Goal: Information Seeking & Learning: Learn about a topic

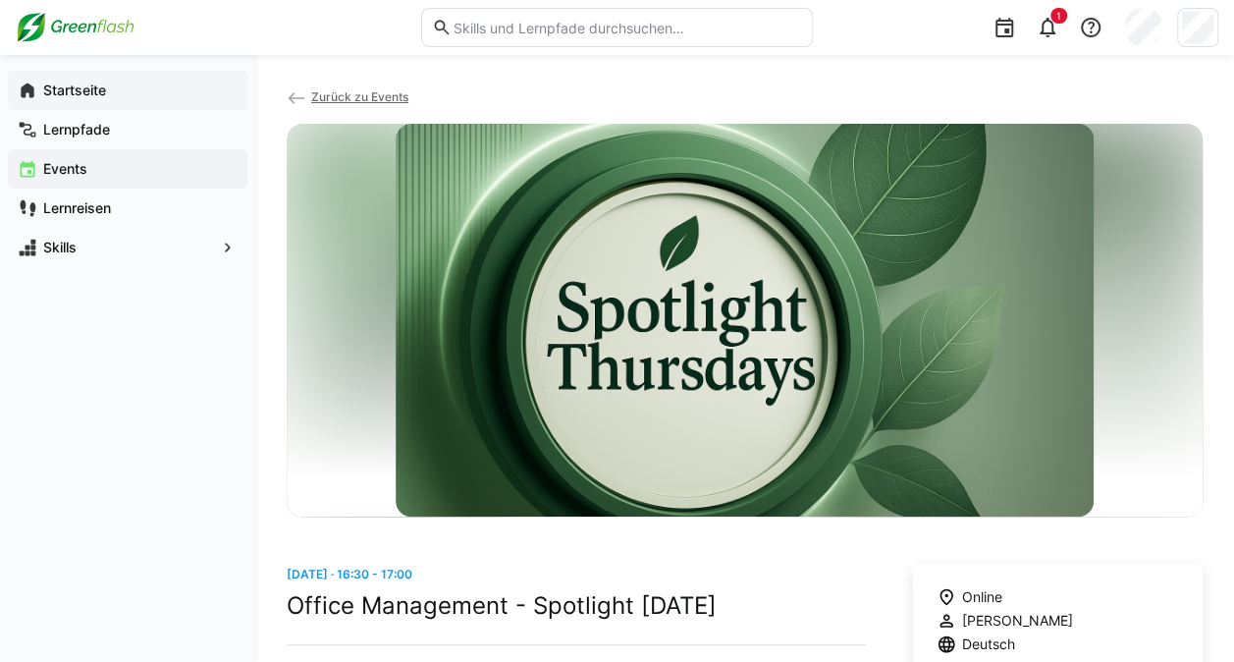
click at [0, 0] on app-navigation-label "Startseite" at bounding box center [0, 0] width 0 height 0
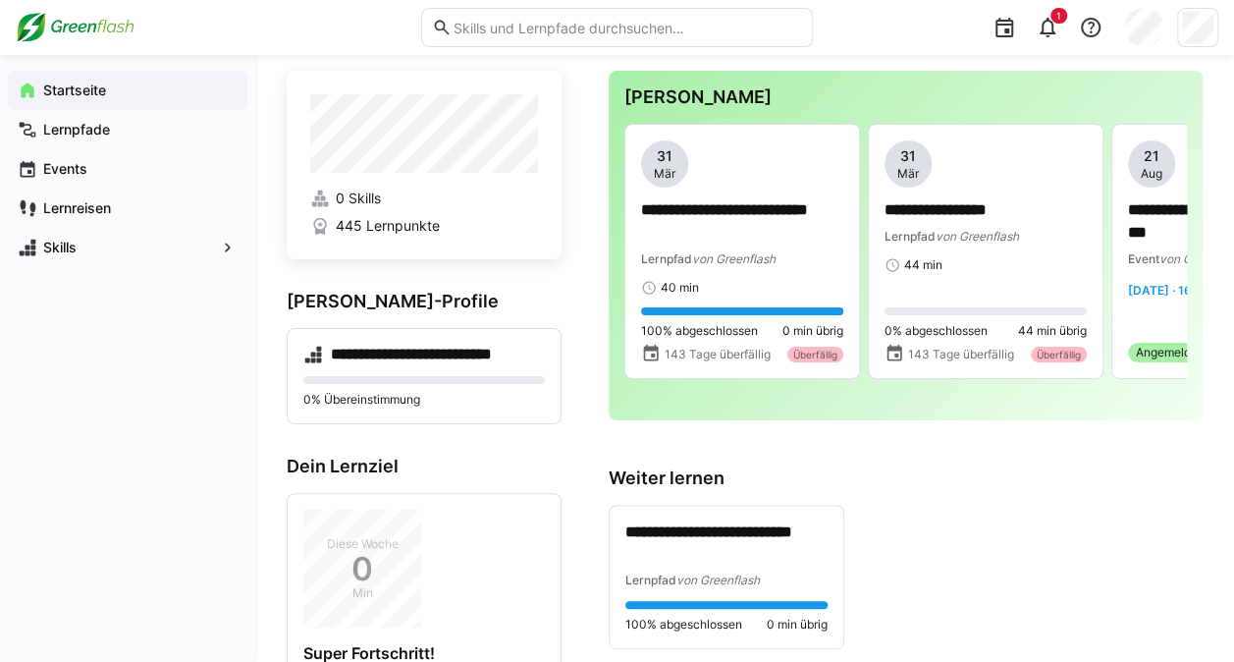
scroll to position [25, 0]
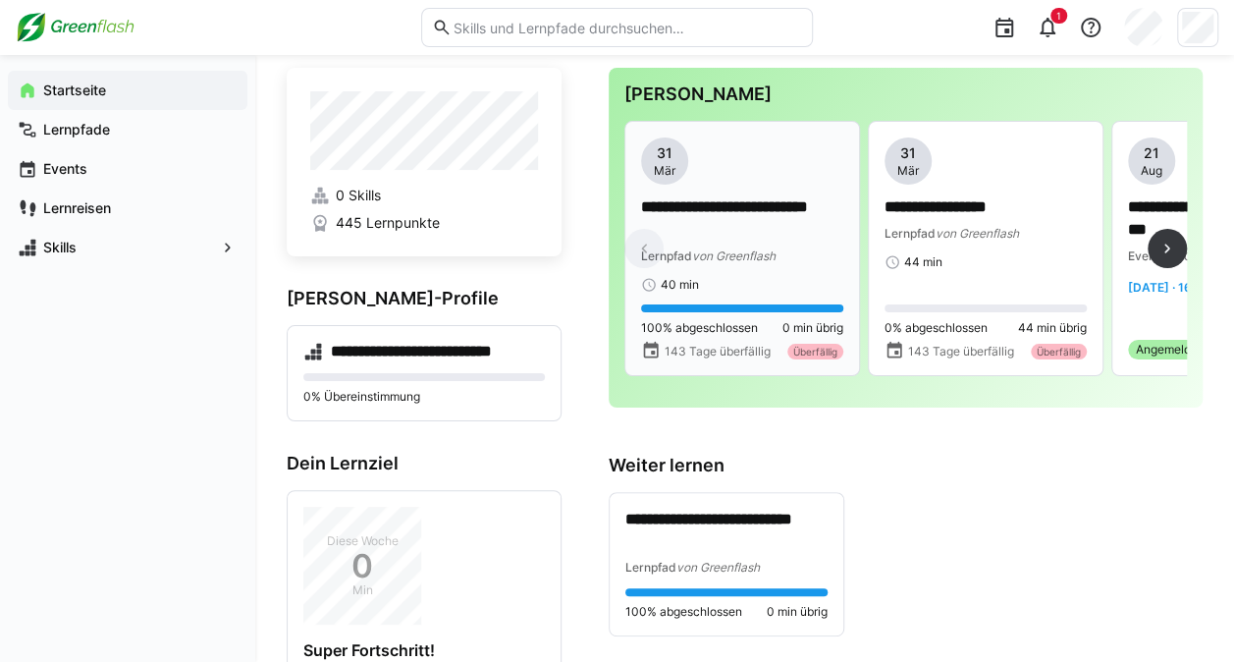
click at [732, 277] on div "40 min" at bounding box center [742, 285] width 202 height 16
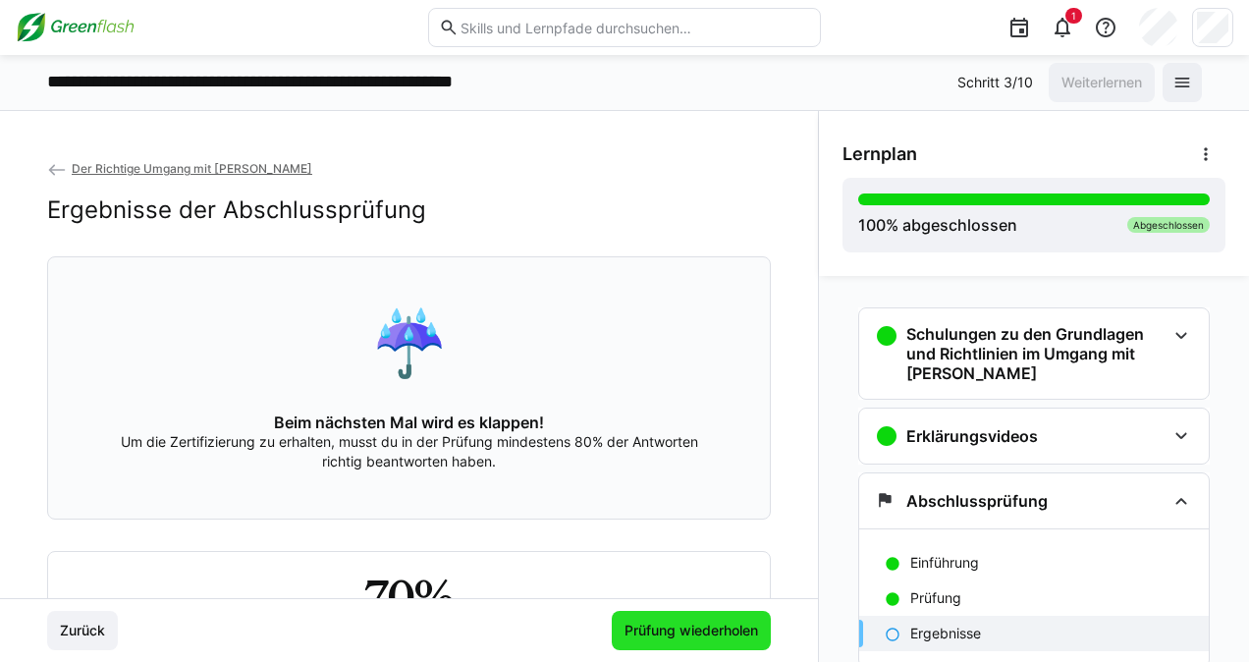
click at [666, 639] on span "Prüfung wiederholen" at bounding box center [690, 630] width 139 height 20
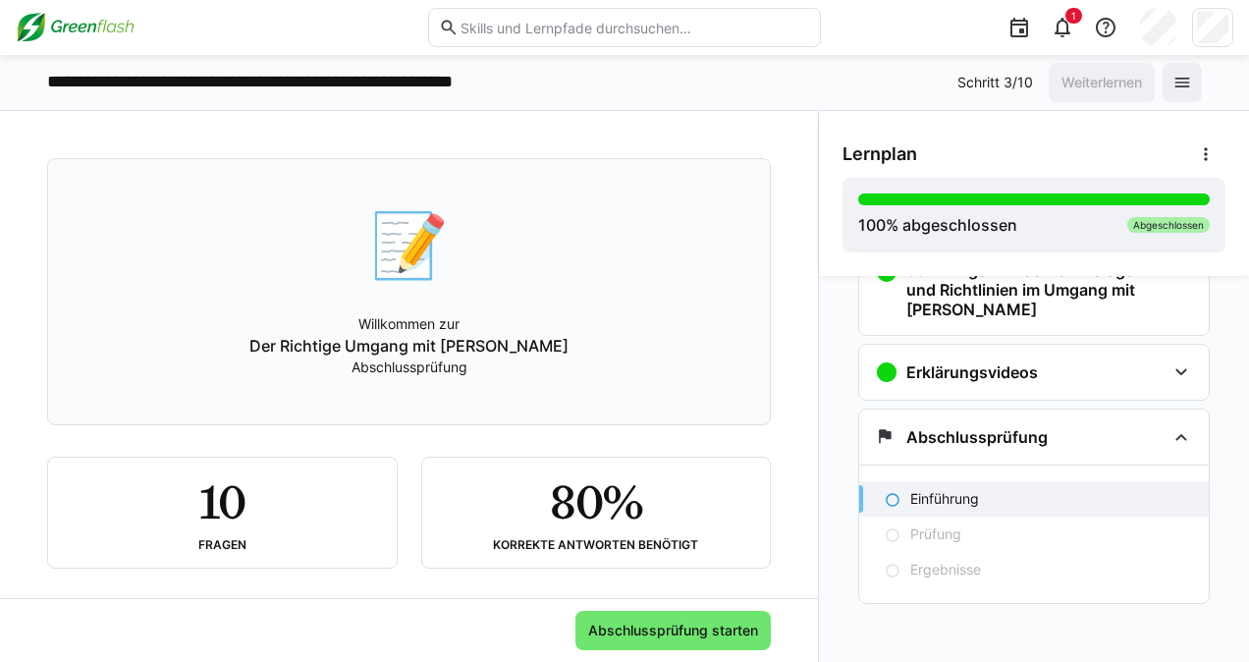
scroll to position [119, 0]
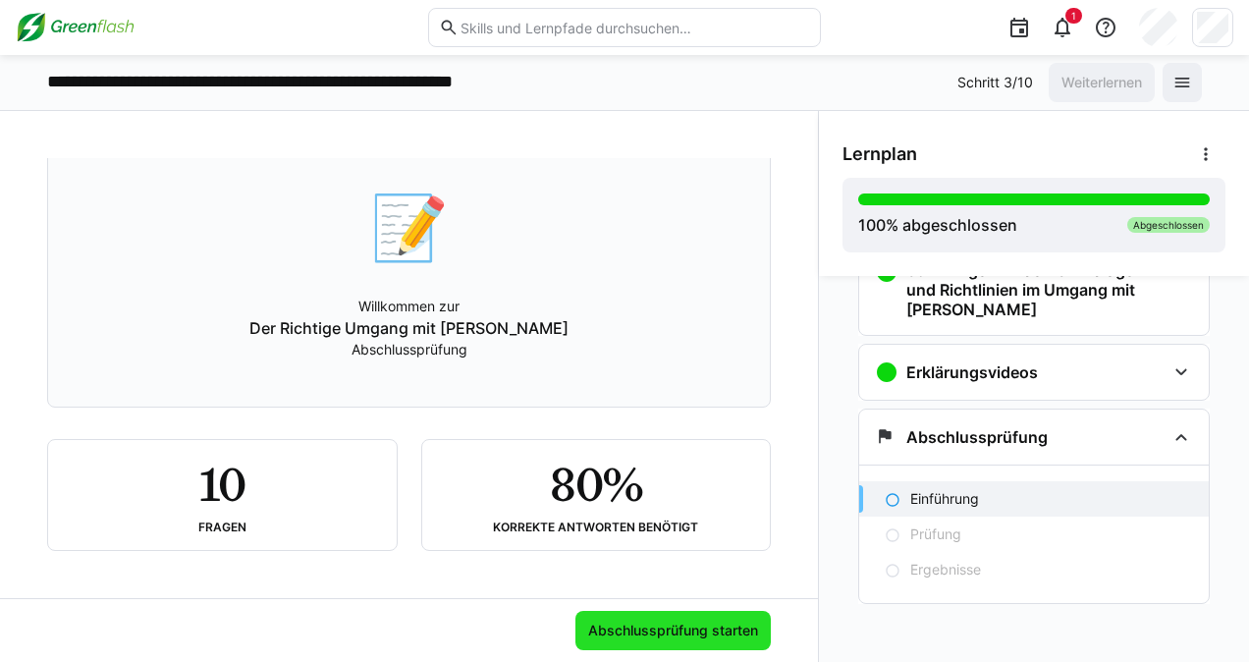
click at [623, 632] on span "Abschlussprüfung starten" at bounding box center [673, 630] width 176 height 20
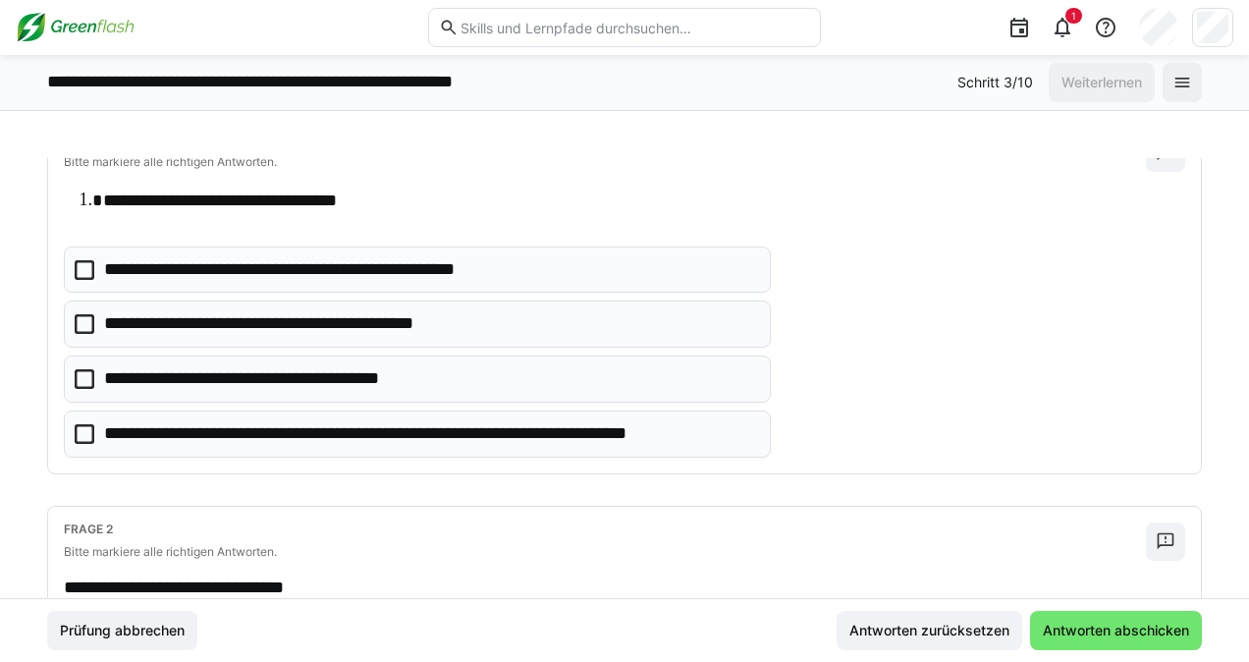
scroll to position [157, 0]
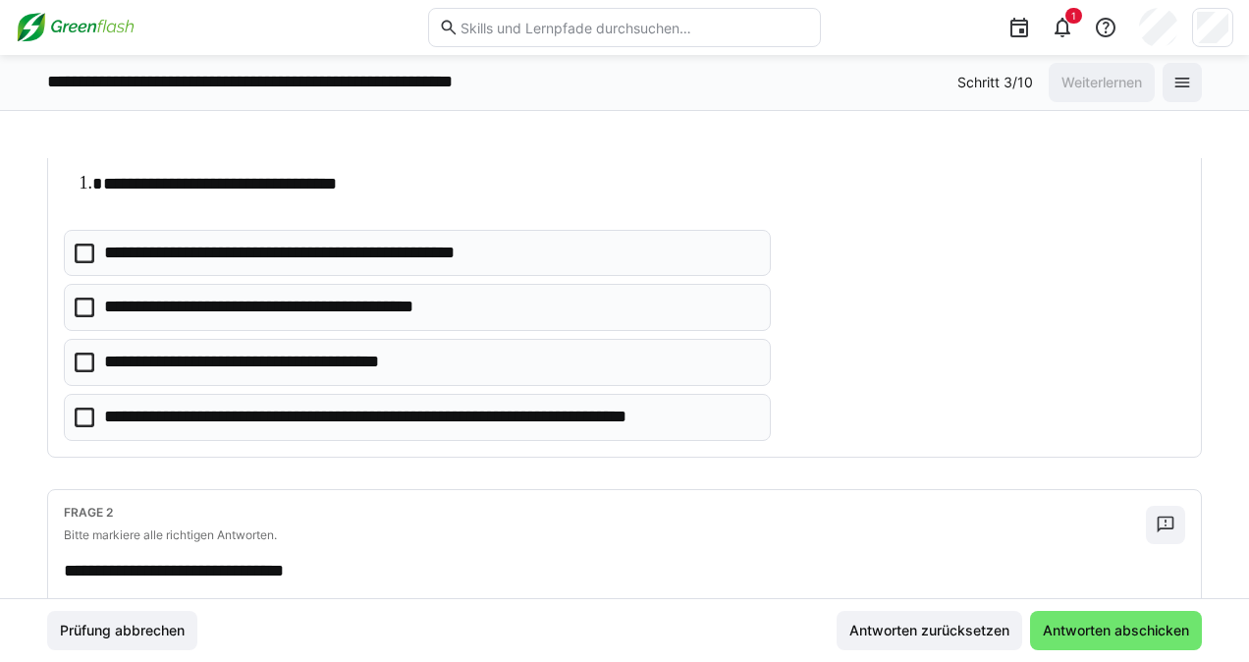
click at [81, 359] on icon at bounding box center [85, 362] width 20 height 20
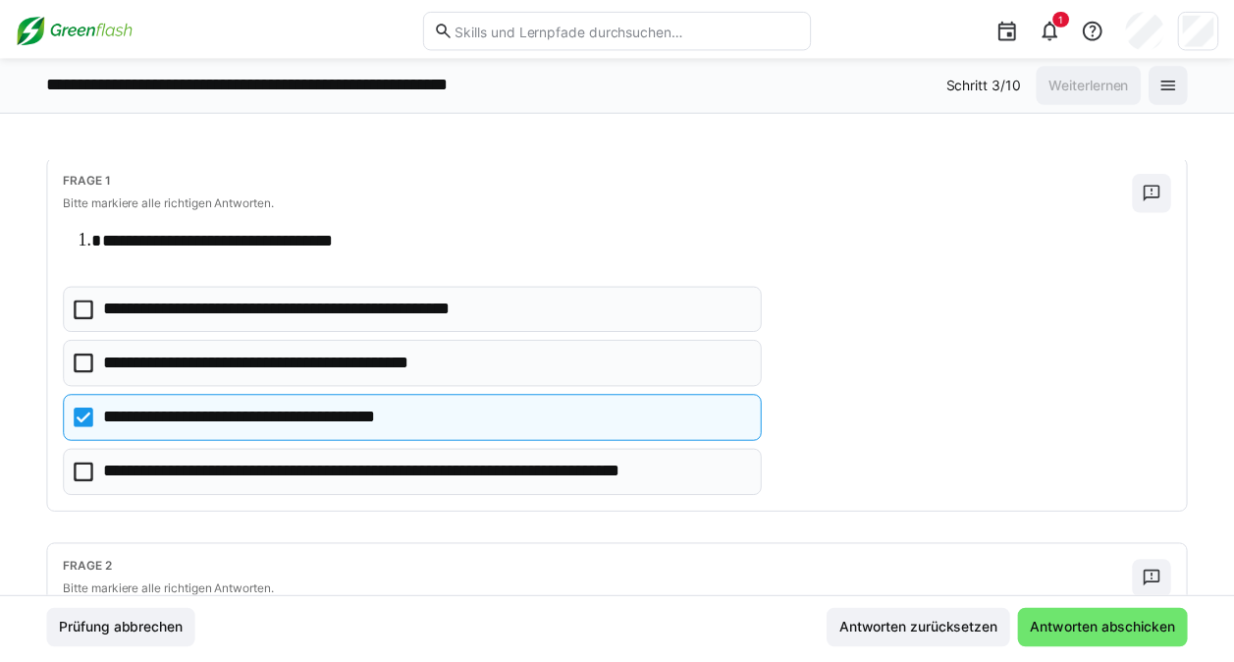
scroll to position [0, 0]
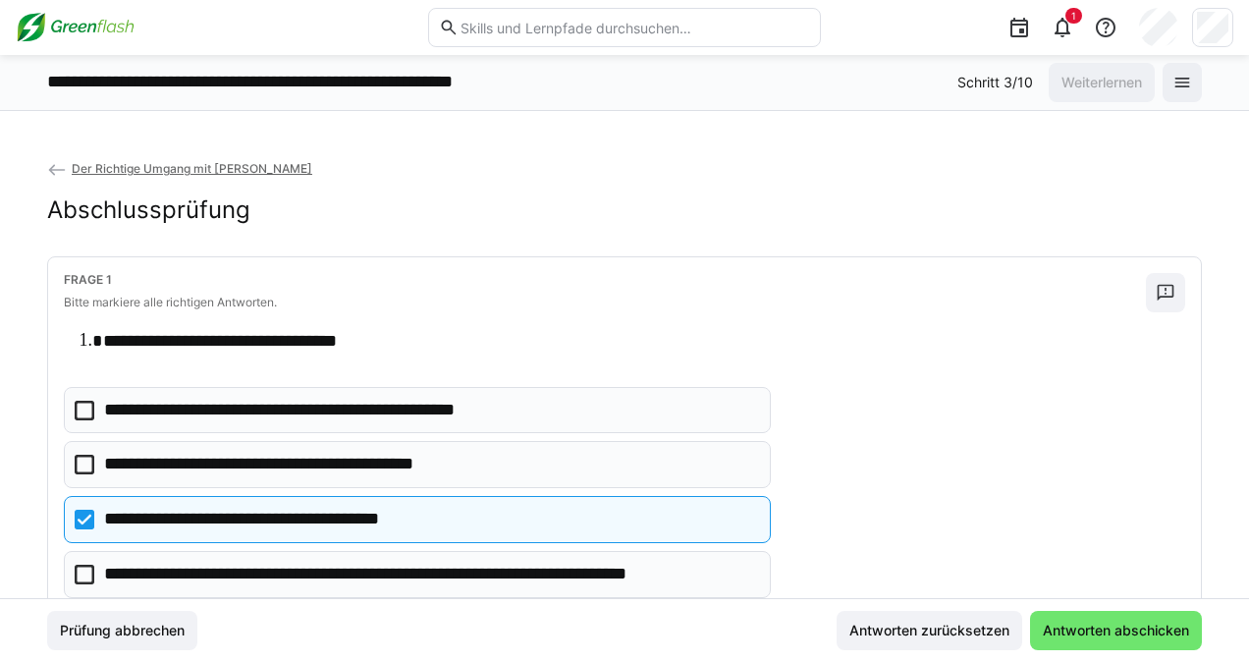
click at [114, 166] on span "Der Richtige Umgang mit Moss" at bounding box center [192, 168] width 240 height 15
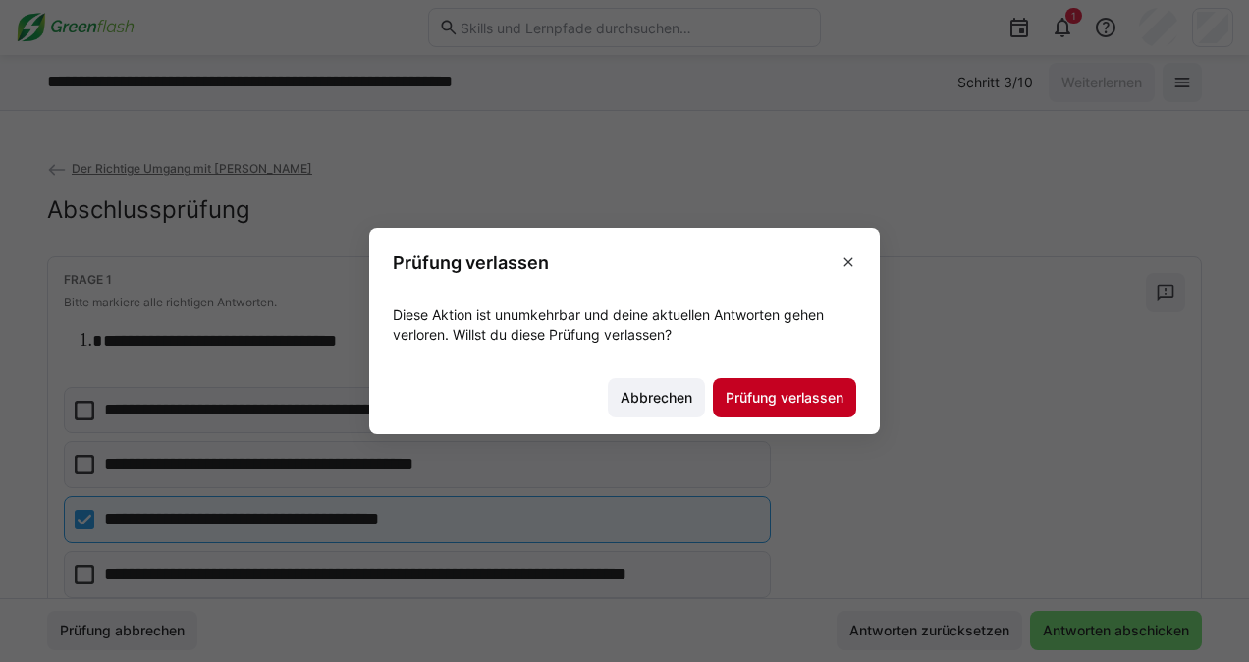
click at [754, 393] on span "Prüfung verlassen" at bounding box center [784, 398] width 124 height 20
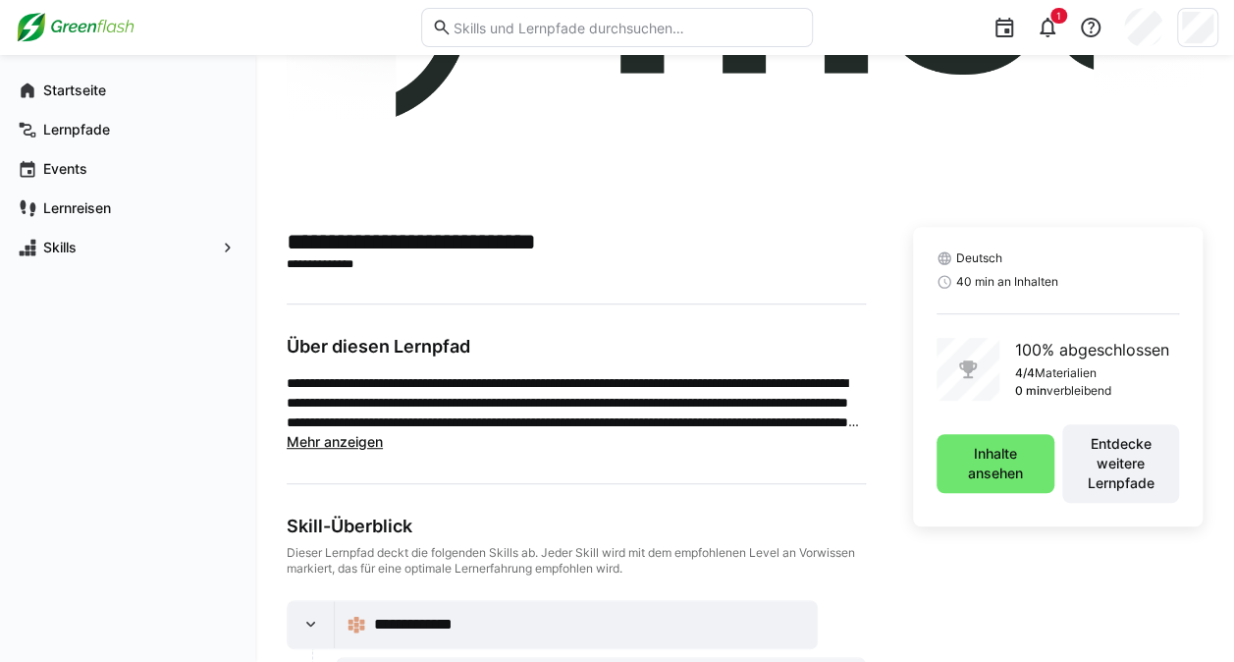
scroll to position [358, 0]
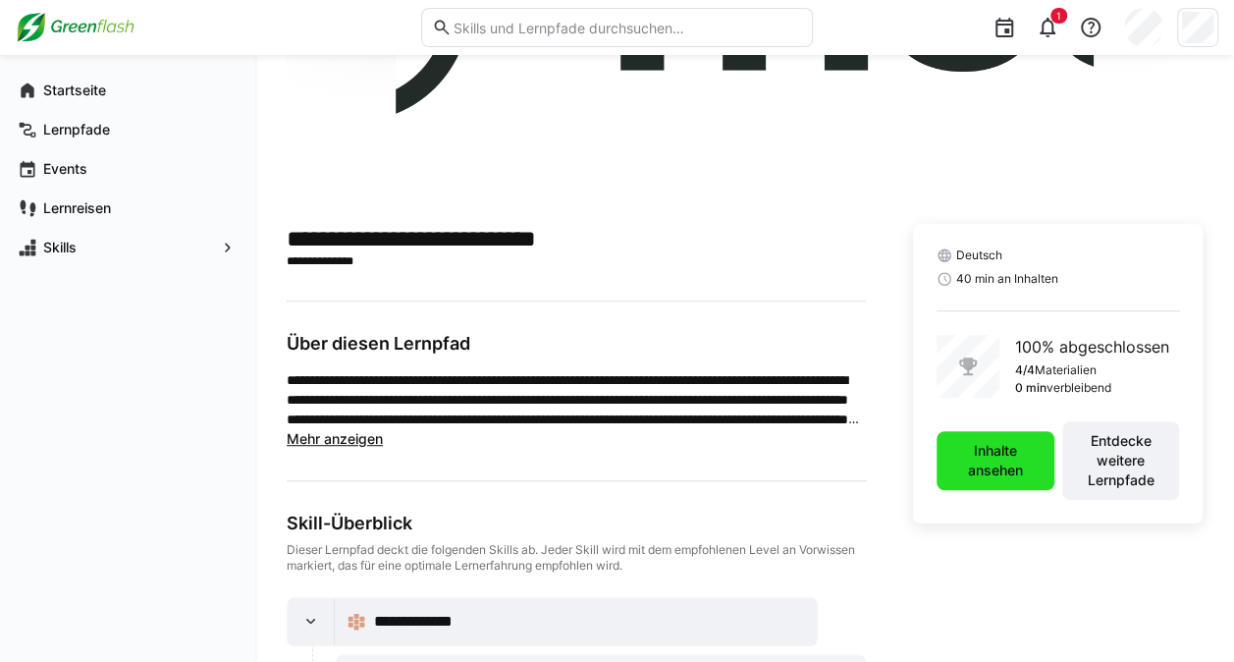
click at [980, 448] on span "Inhalte ansehen" at bounding box center [995, 460] width 98 height 39
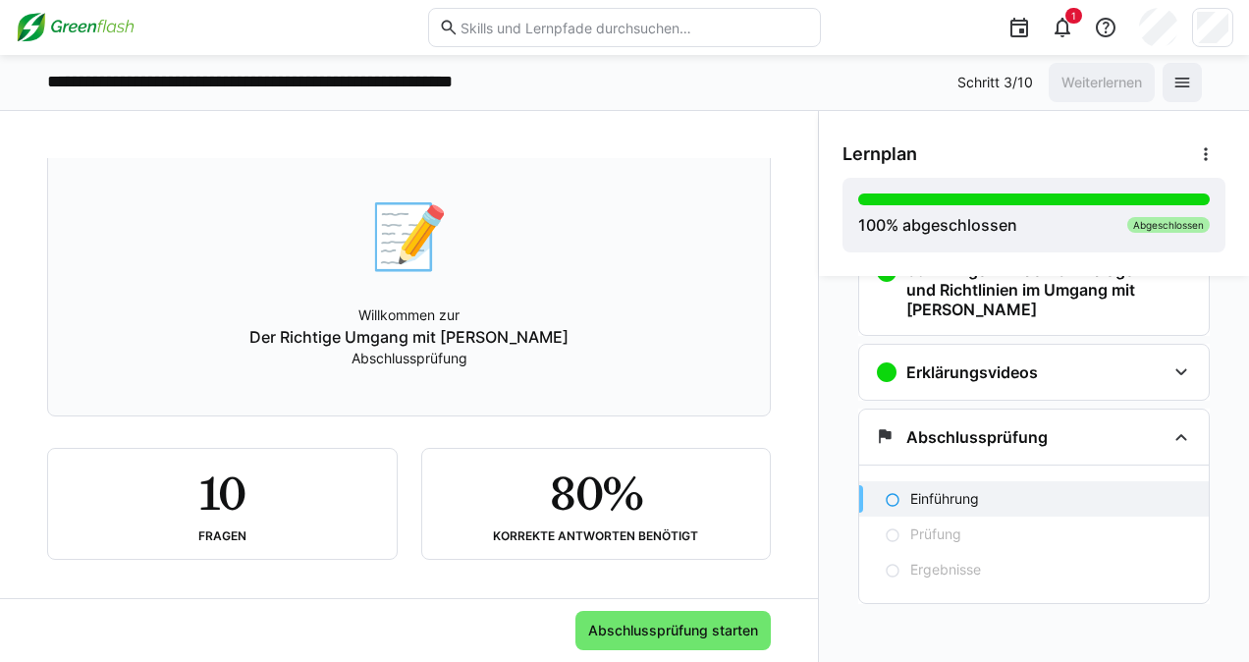
scroll to position [119, 0]
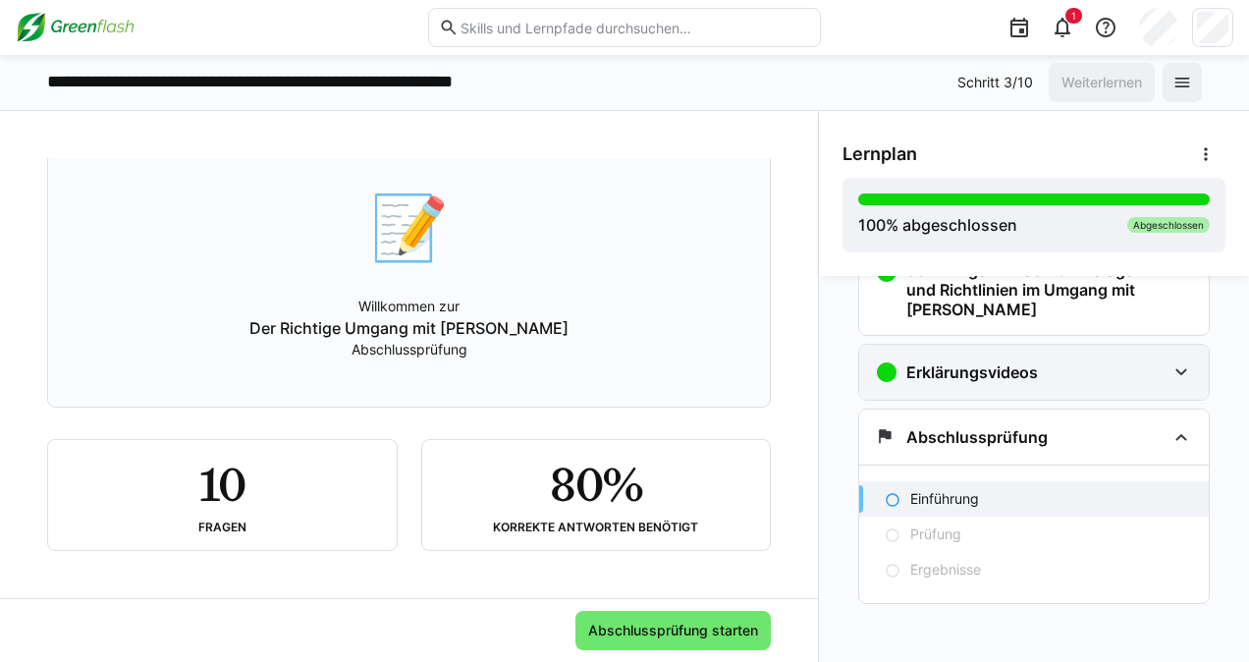
click at [940, 366] on h3 "Erklärungsvideos" at bounding box center [972, 372] width 132 height 20
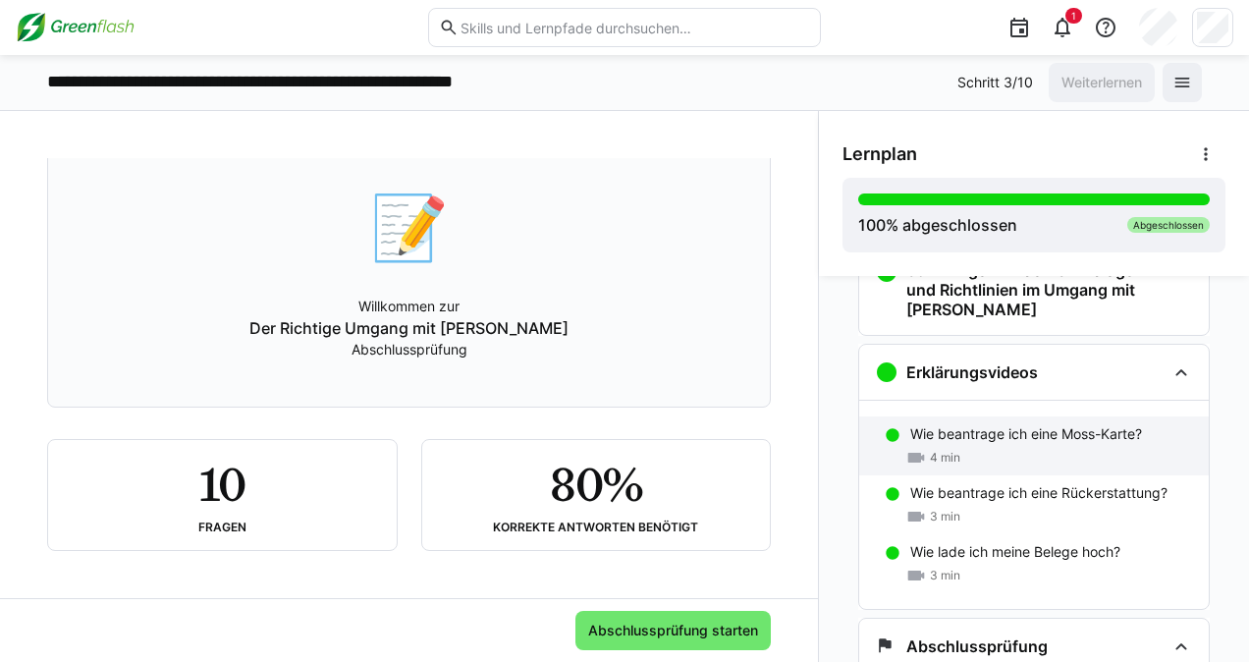
click at [930, 436] on p "Wie beantrage ich eine Moss-Karte?" at bounding box center [1026, 434] width 232 height 20
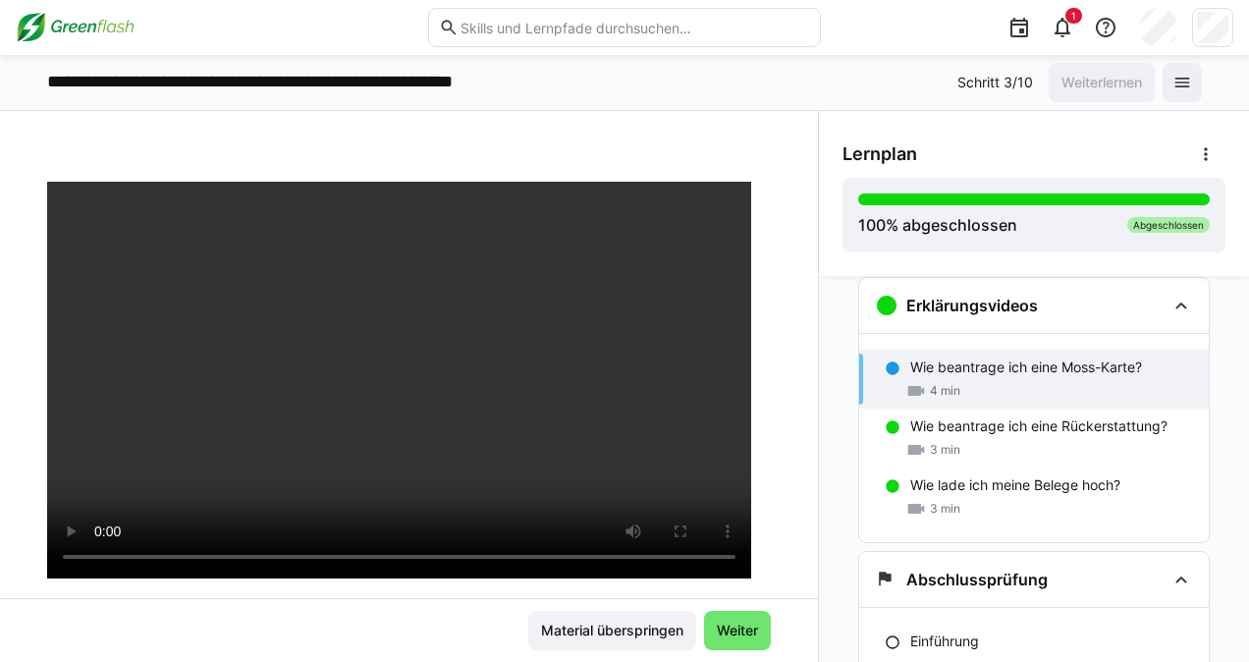
scroll to position [94, 0]
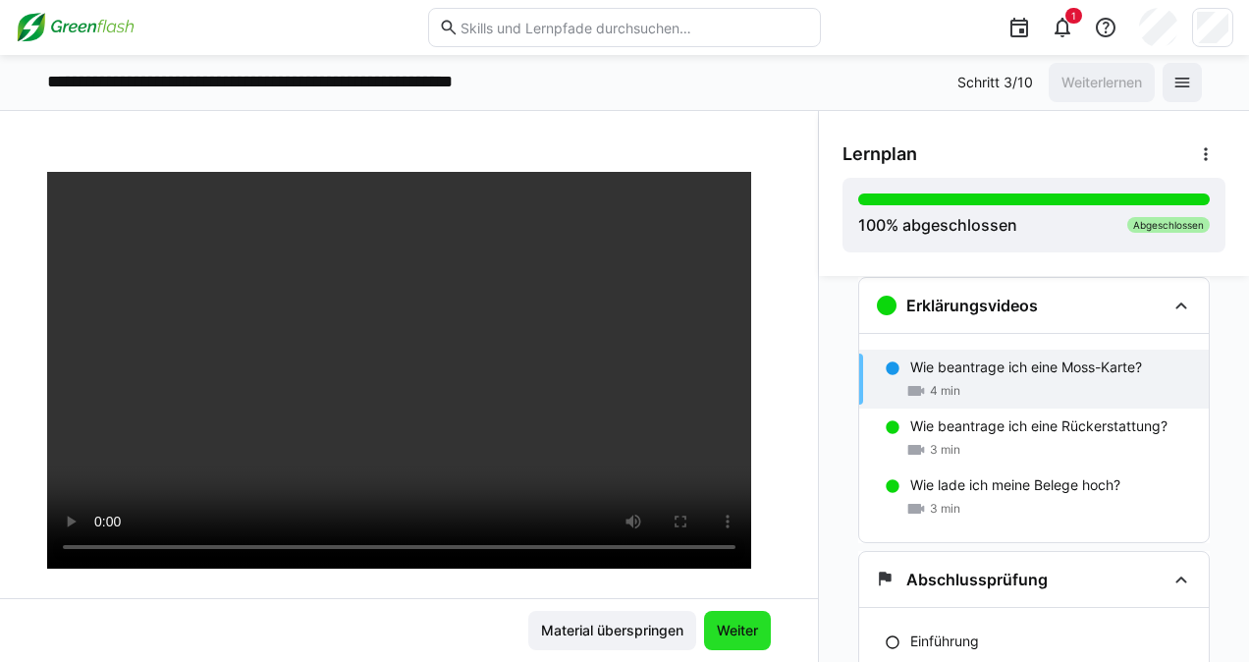
click at [729, 628] on span "Weiter" at bounding box center [737, 630] width 47 height 20
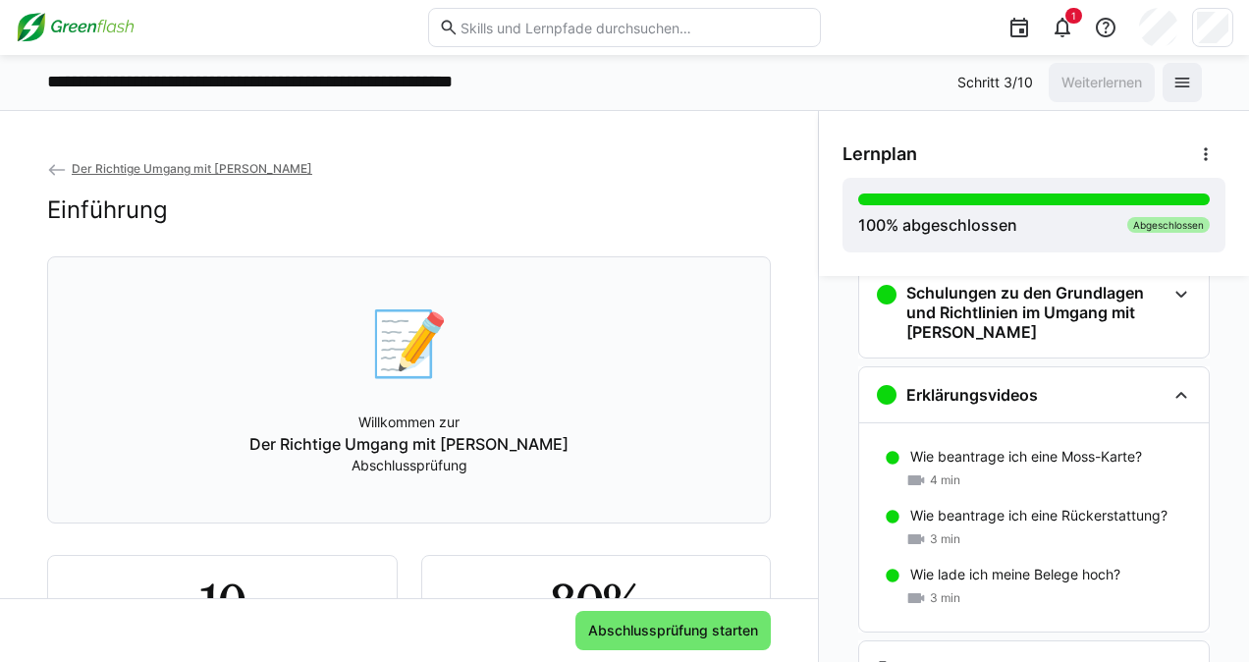
scroll to position [45, 0]
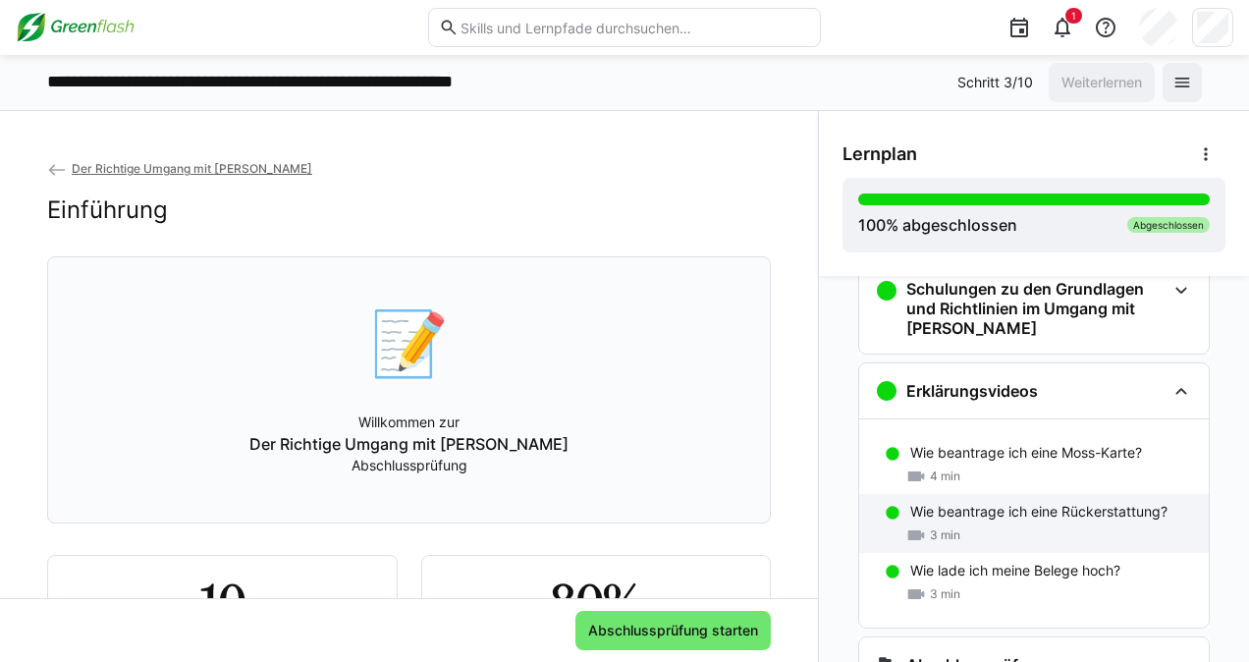
click at [963, 518] on p "Wie beantrage ich eine Rückerstattung?" at bounding box center [1038, 512] width 257 height 20
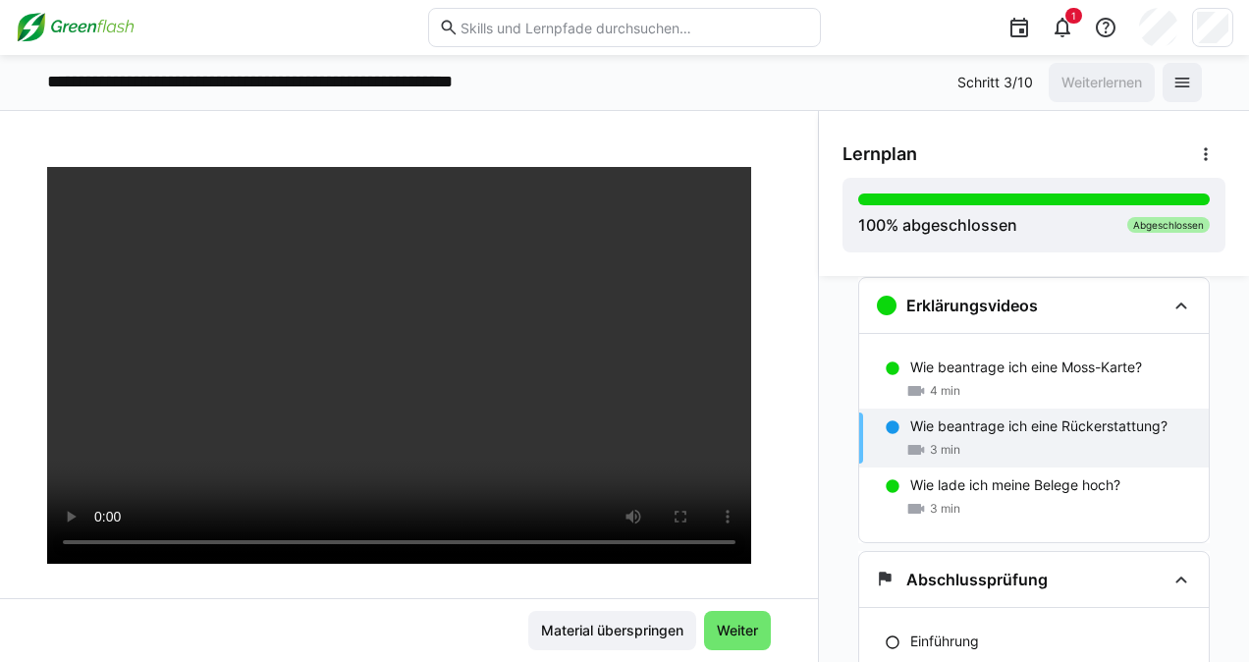
scroll to position [101, 0]
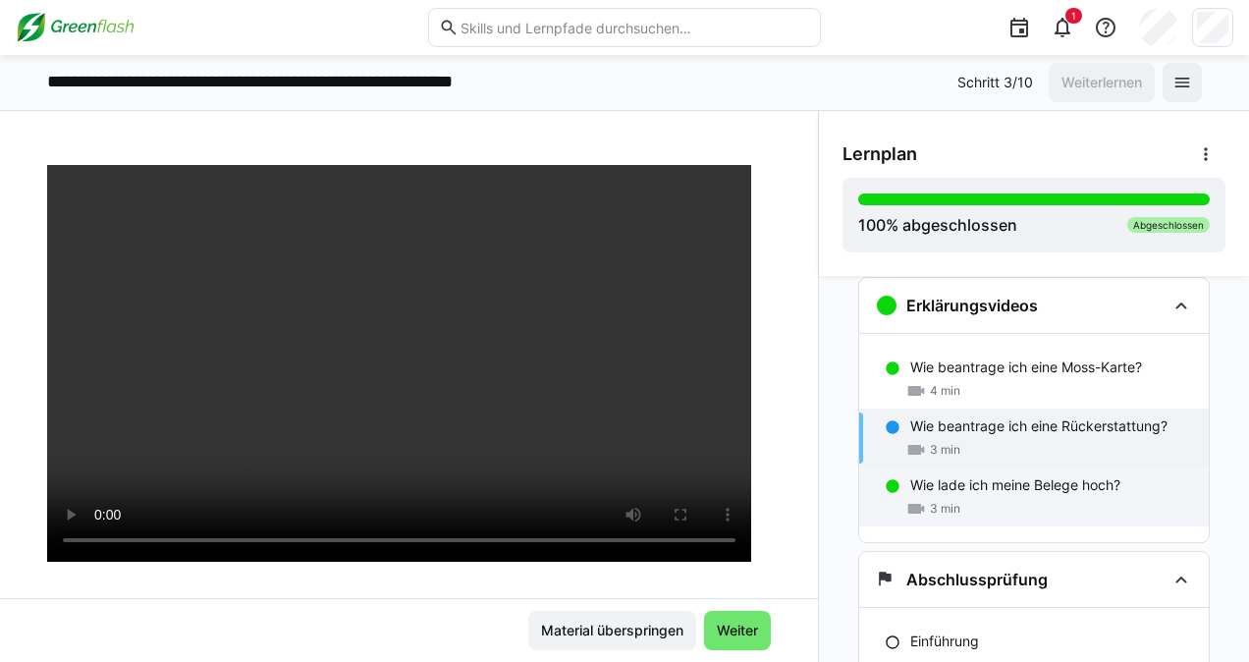
click at [956, 499] on div "3 min" at bounding box center [1051, 509] width 283 height 20
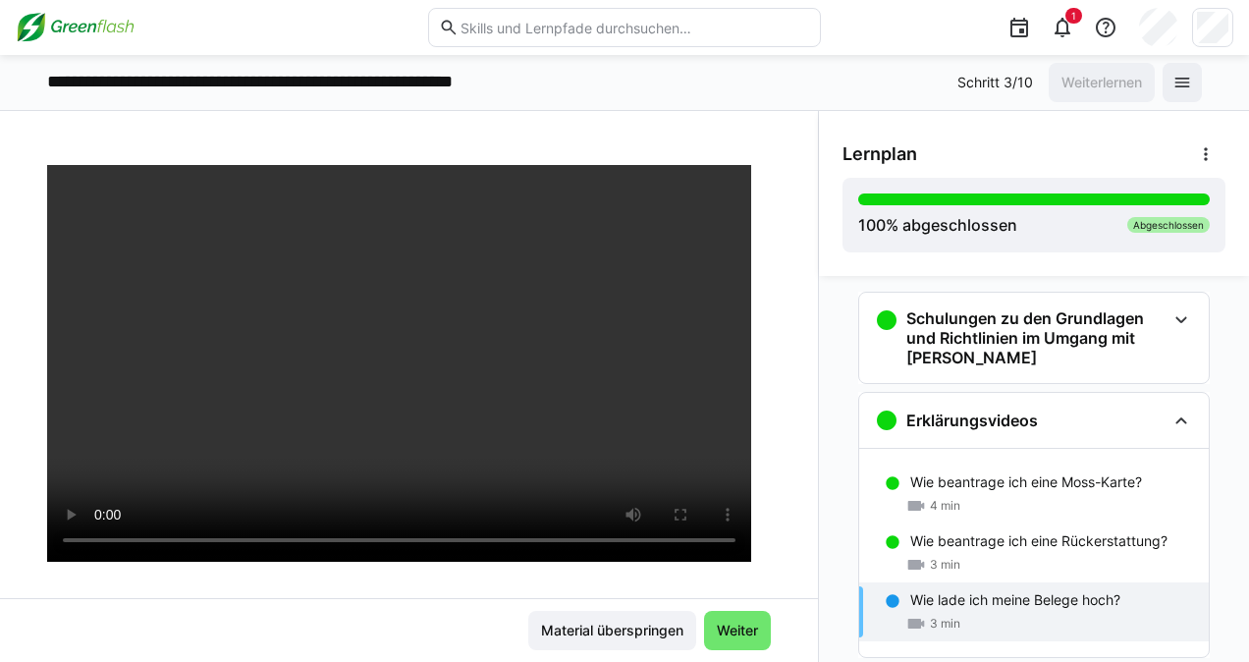
scroll to position [0, 0]
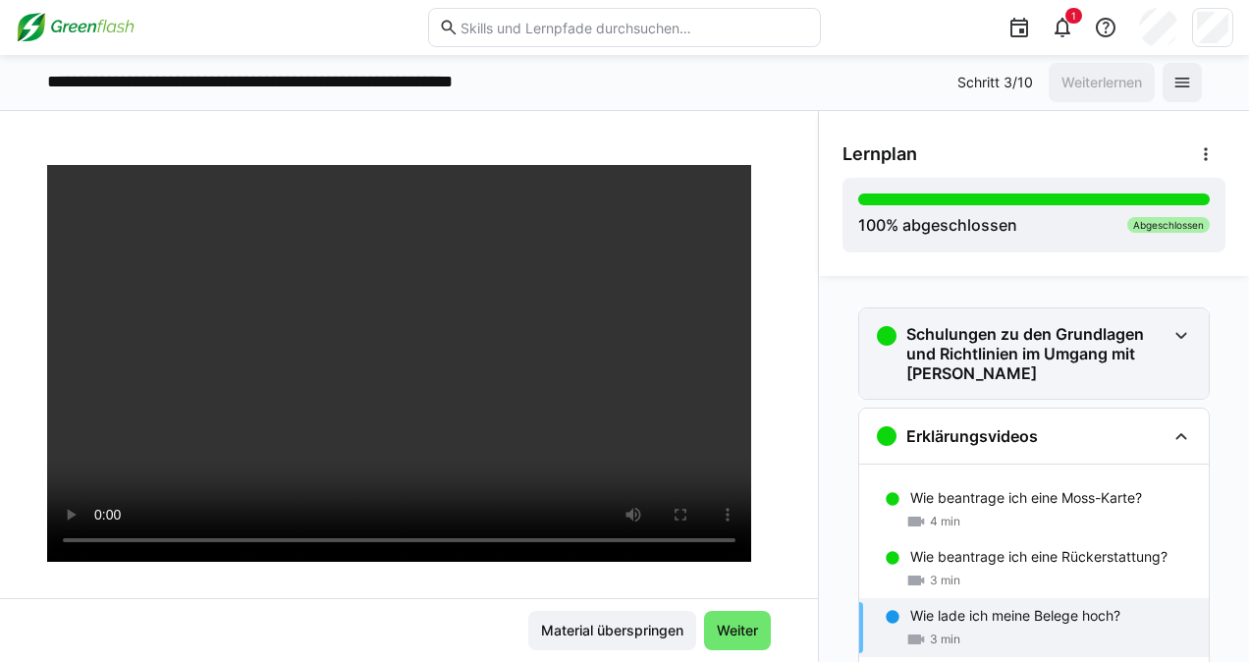
click at [1171, 337] on eds-icon at bounding box center [1181, 336] width 24 height 24
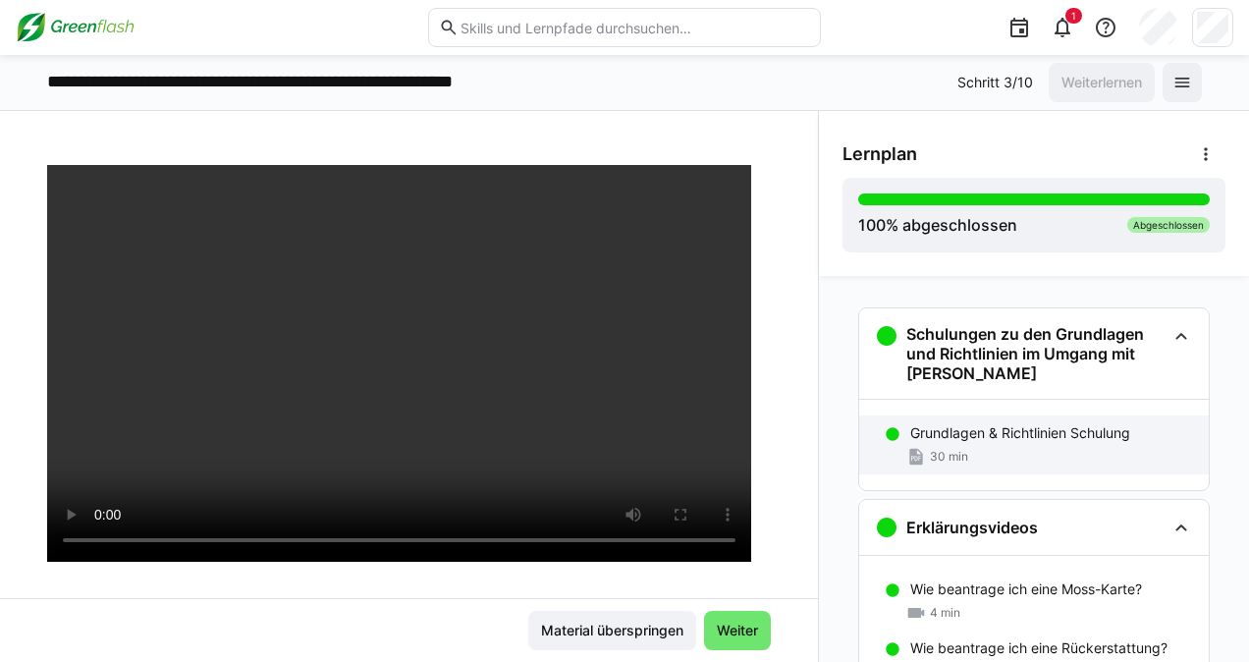
click at [974, 440] on p "Grundlagen & Richtlinien Schulung" at bounding box center [1020, 433] width 220 height 20
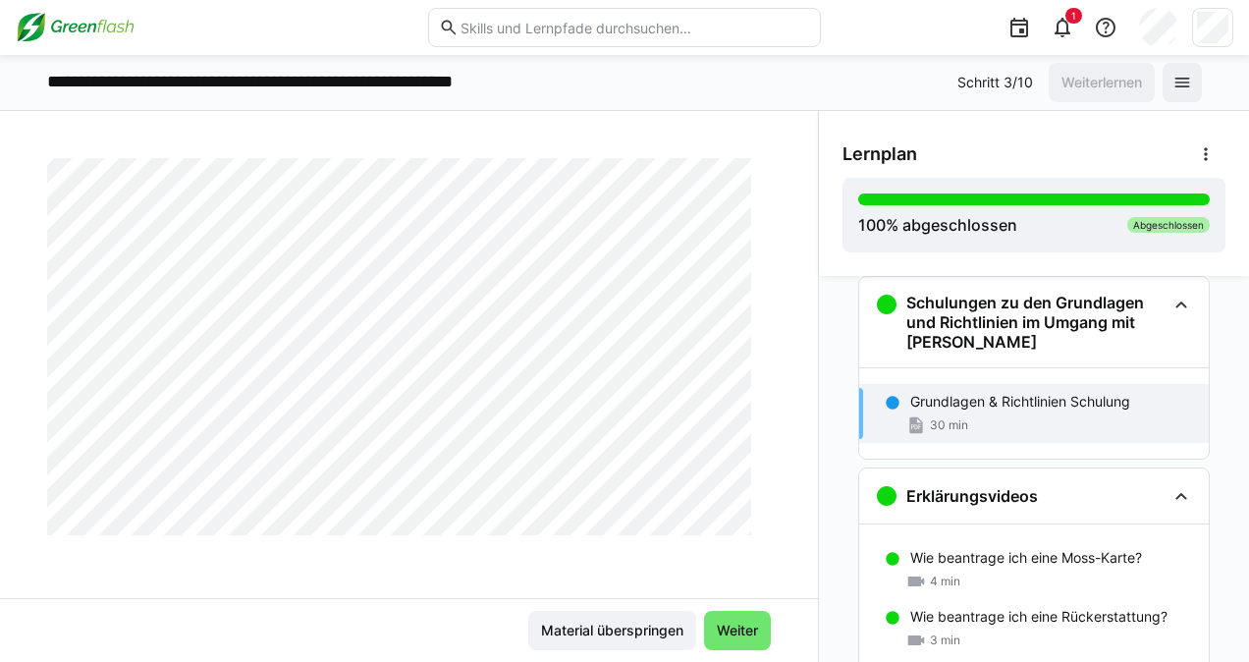
scroll to position [5442, 0]
drag, startPoint x: 831, startPoint y: 400, endPoint x: 827, endPoint y: 423, distance: 23.1
click at [827, 423] on div "Schulungen zu den Grundlagen und Richtlinien im Umgang mit Moss Grundlagen & Ri…" at bounding box center [1034, 469] width 430 height 386
drag, startPoint x: 796, startPoint y: 475, endPoint x: 795, endPoint y: 501, distance: 25.5
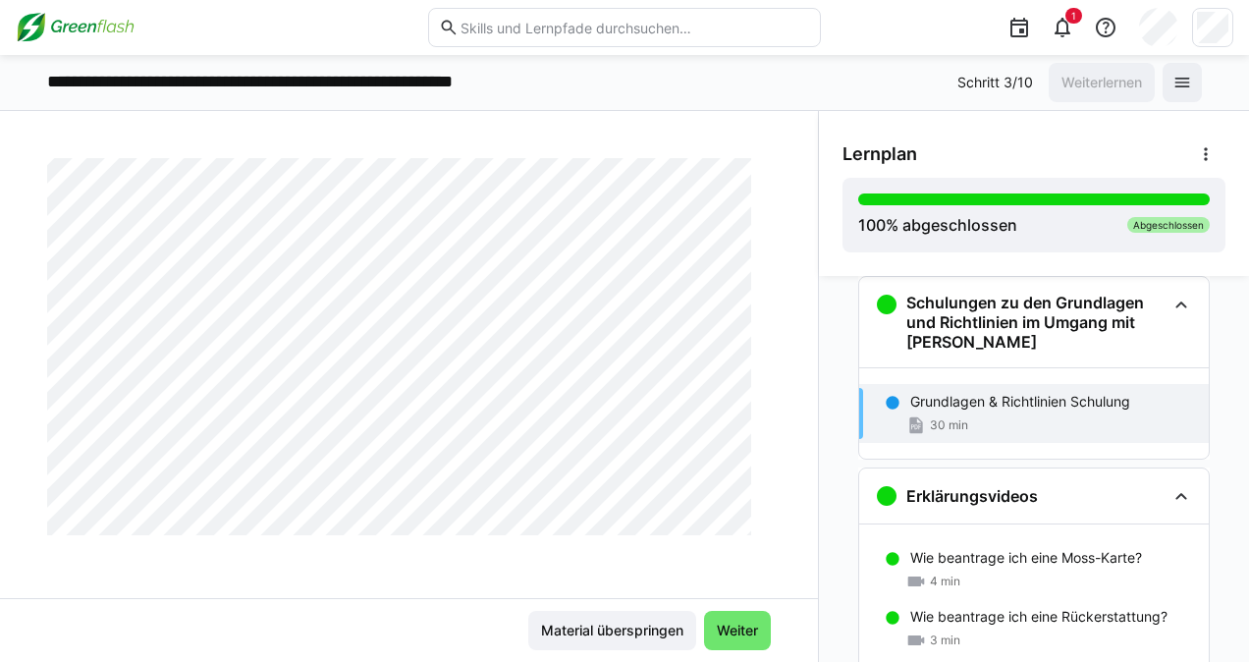
click at [795, 501] on div "Der Richtige Umgang mit Moss Grundlagen & Richtlinien Schulung 30 LP" at bounding box center [409, 378] width 818 height 440
click at [819, 544] on div "Schulungen zu den Grundlagen und Richtlinien im Umgang mit Moss Grundlagen & Ri…" at bounding box center [1034, 469] width 430 height 386
click at [730, 633] on span "Weiter" at bounding box center [737, 630] width 47 height 20
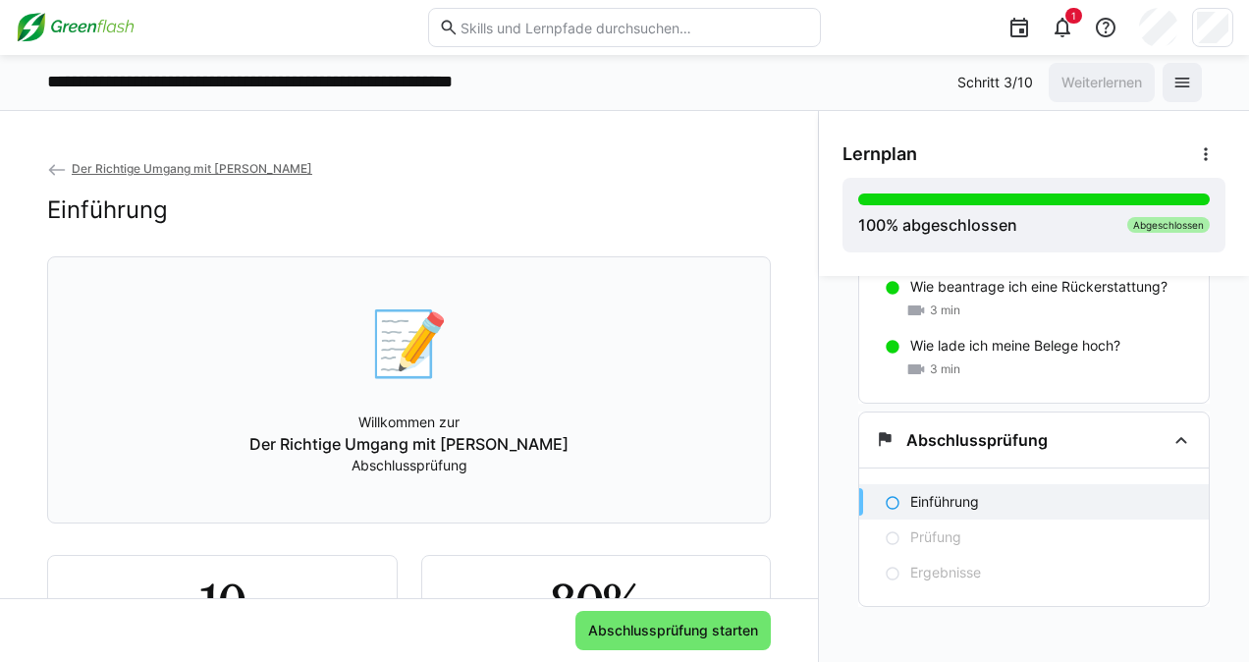
scroll to position [364, 0]
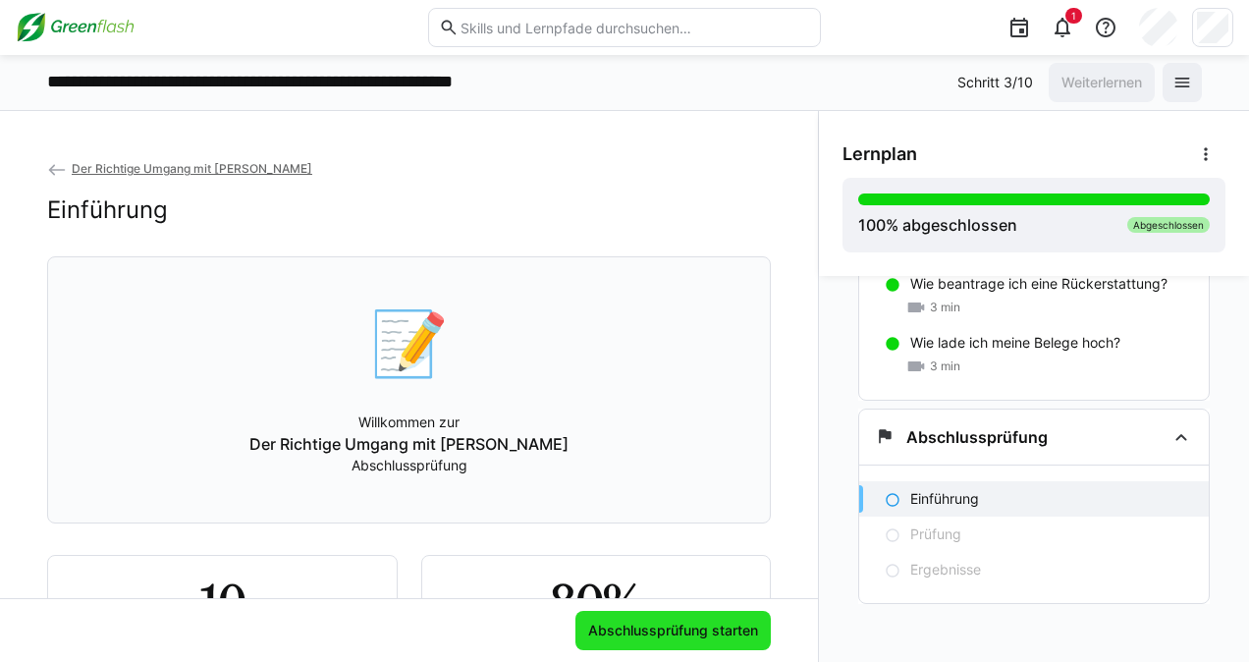
click at [698, 633] on span "Abschlussprüfung starten" at bounding box center [673, 630] width 176 height 20
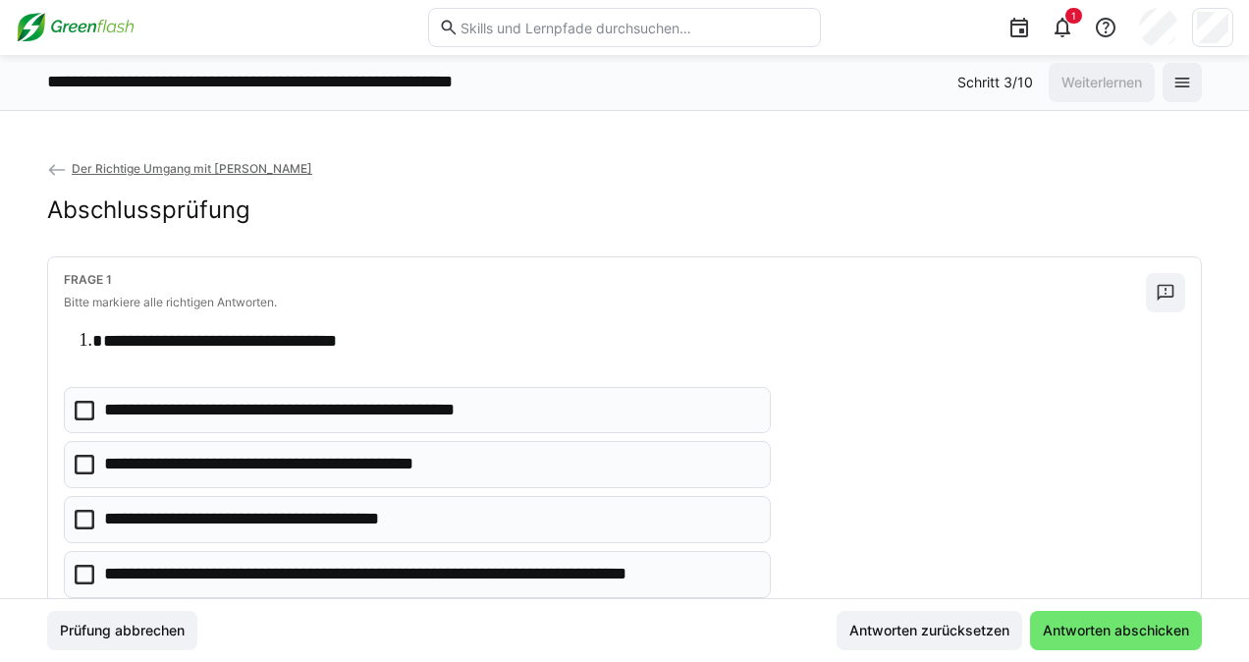
click at [71, 575] on eds-checkbox "**********" at bounding box center [417, 574] width 707 height 47
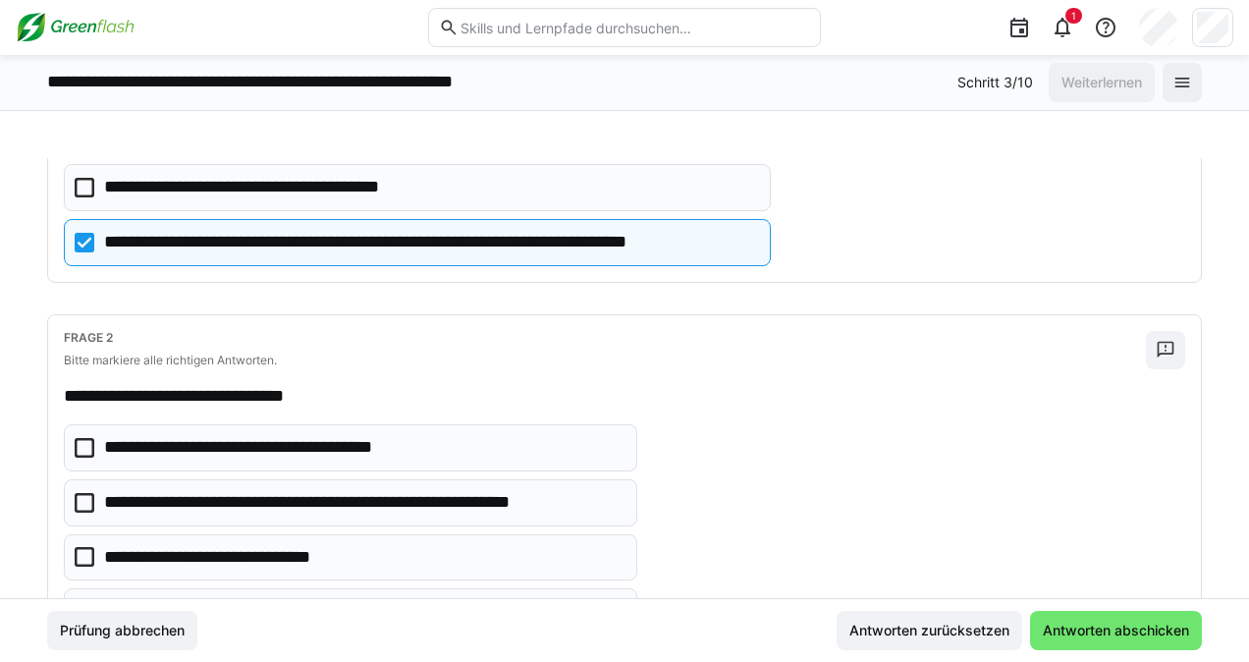
scroll to position [501, 0]
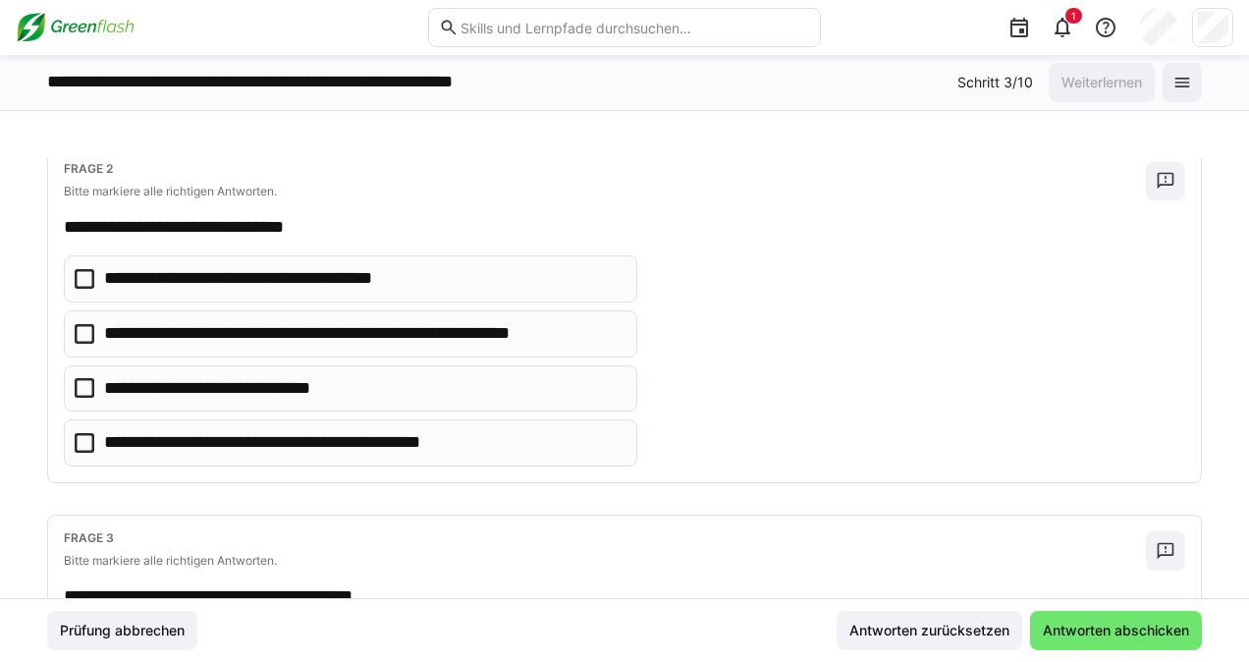
click at [80, 330] on icon at bounding box center [85, 334] width 20 height 20
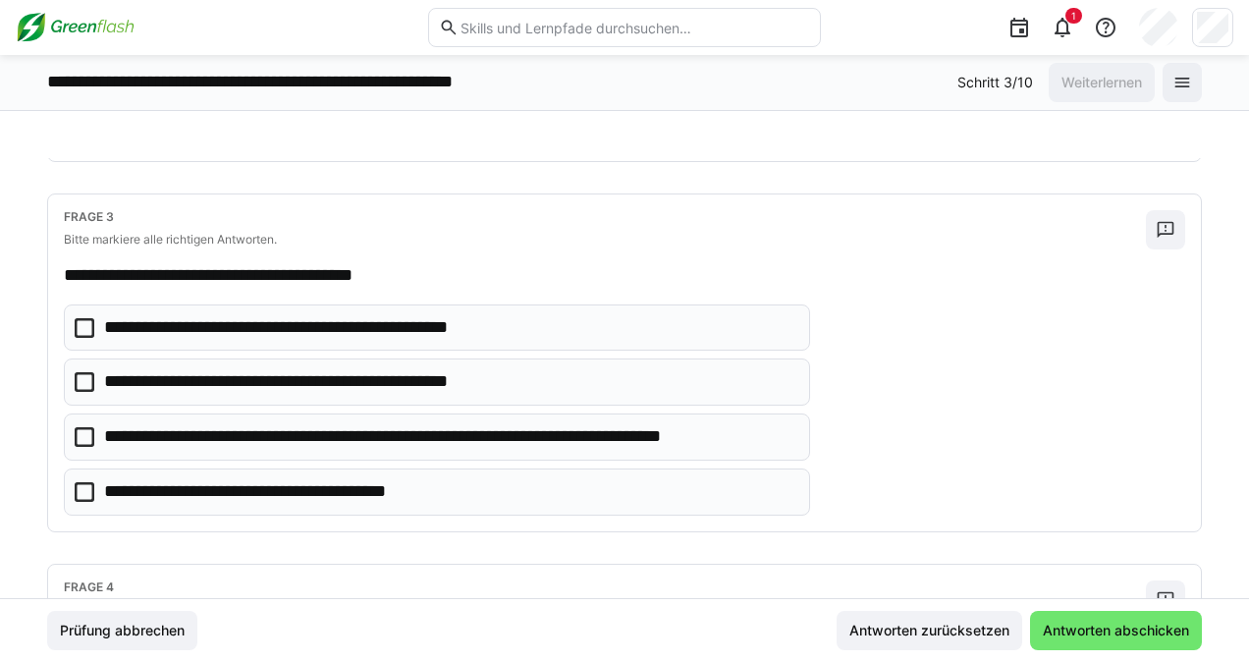
scroll to position [844, 0]
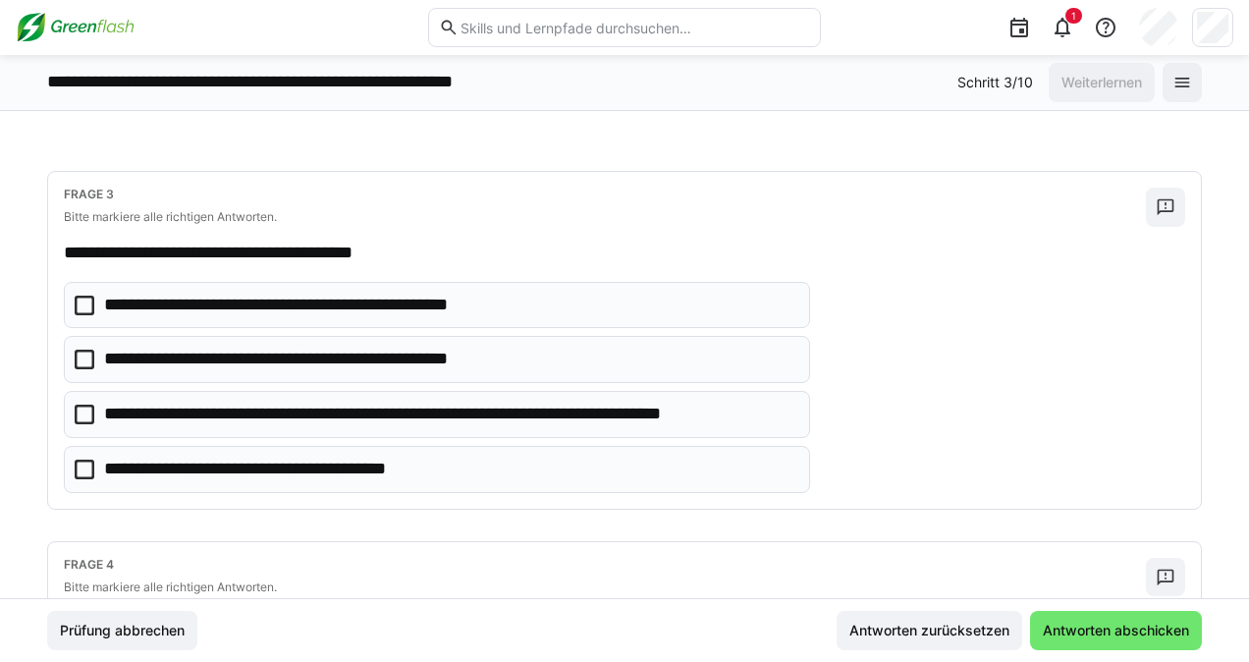
click at [153, 401] on p "**********" at bounding box center [449, 414] width 691 height 26
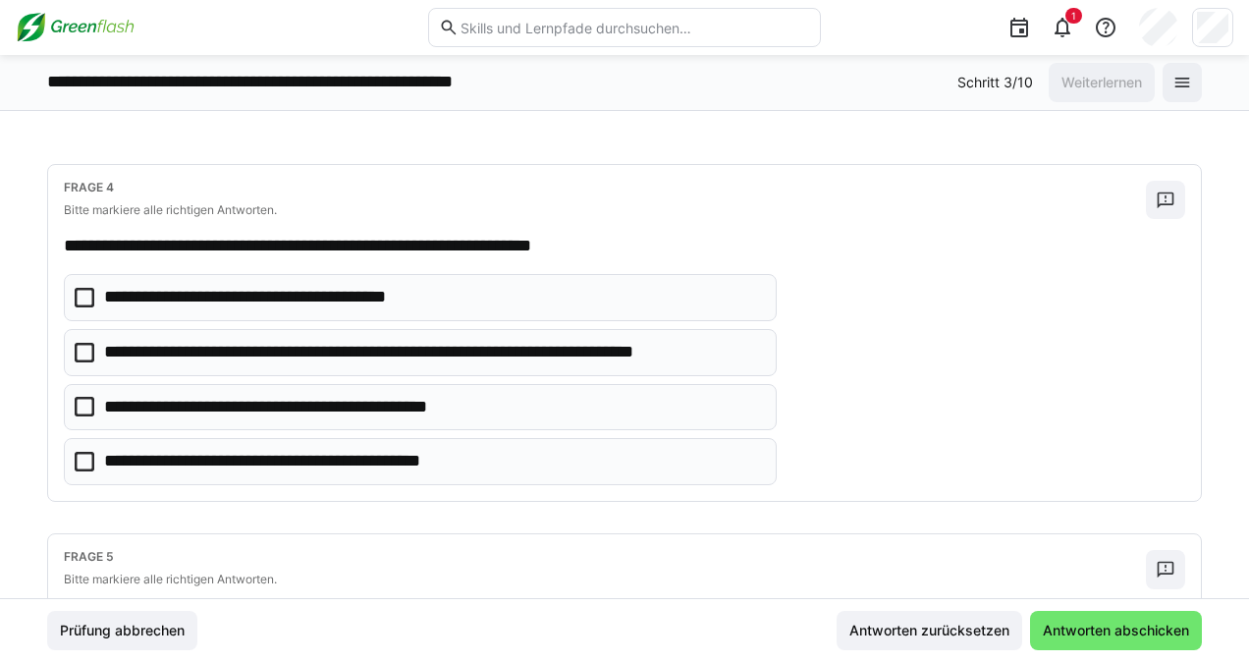
scroll to position [1227, 0]
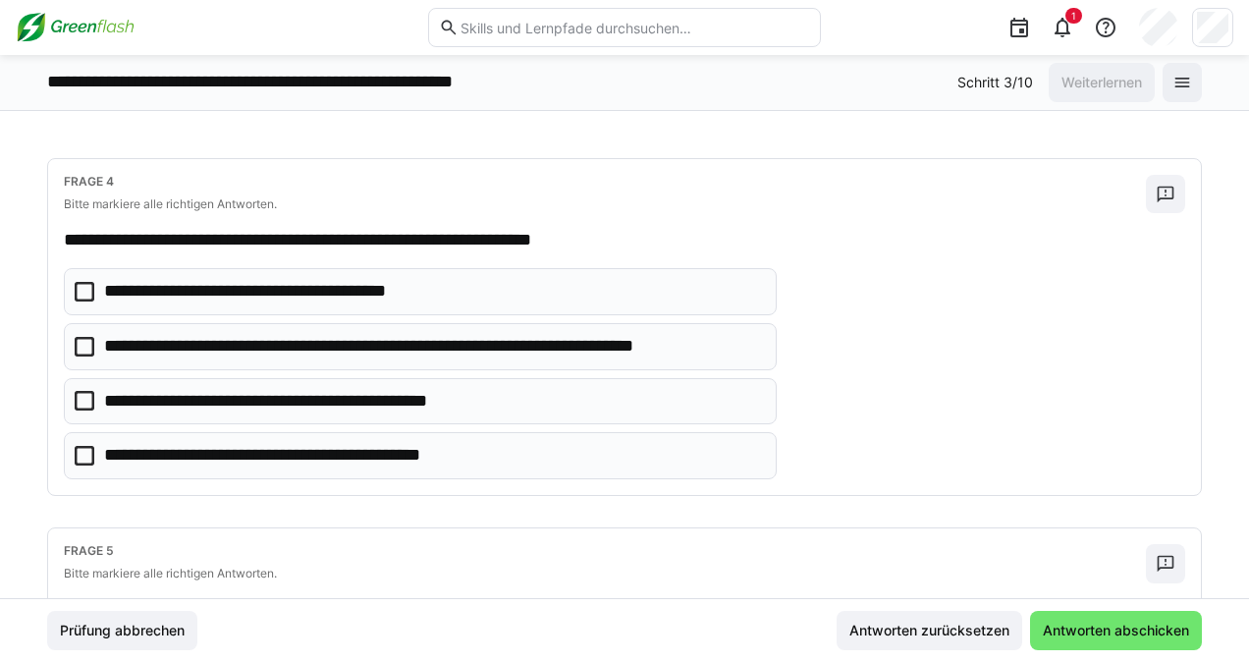
click at [80, 337] on icon at bounding box center [85, 347] width 20 height 20
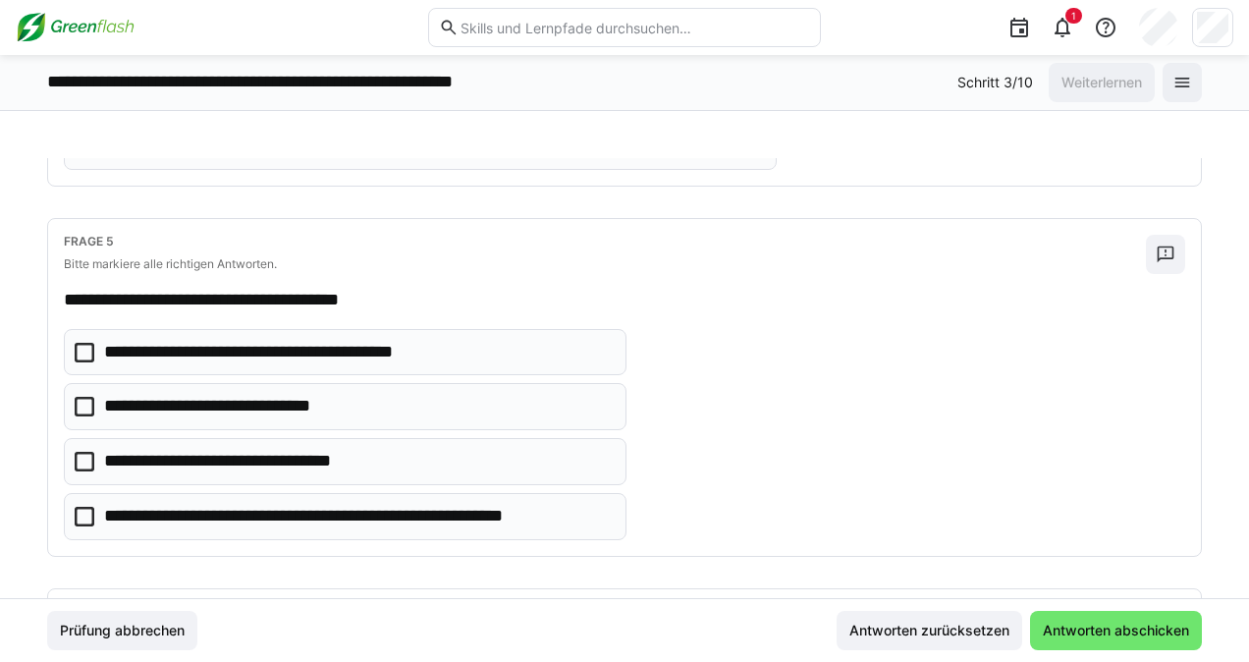
scroll to position [1542, 0]
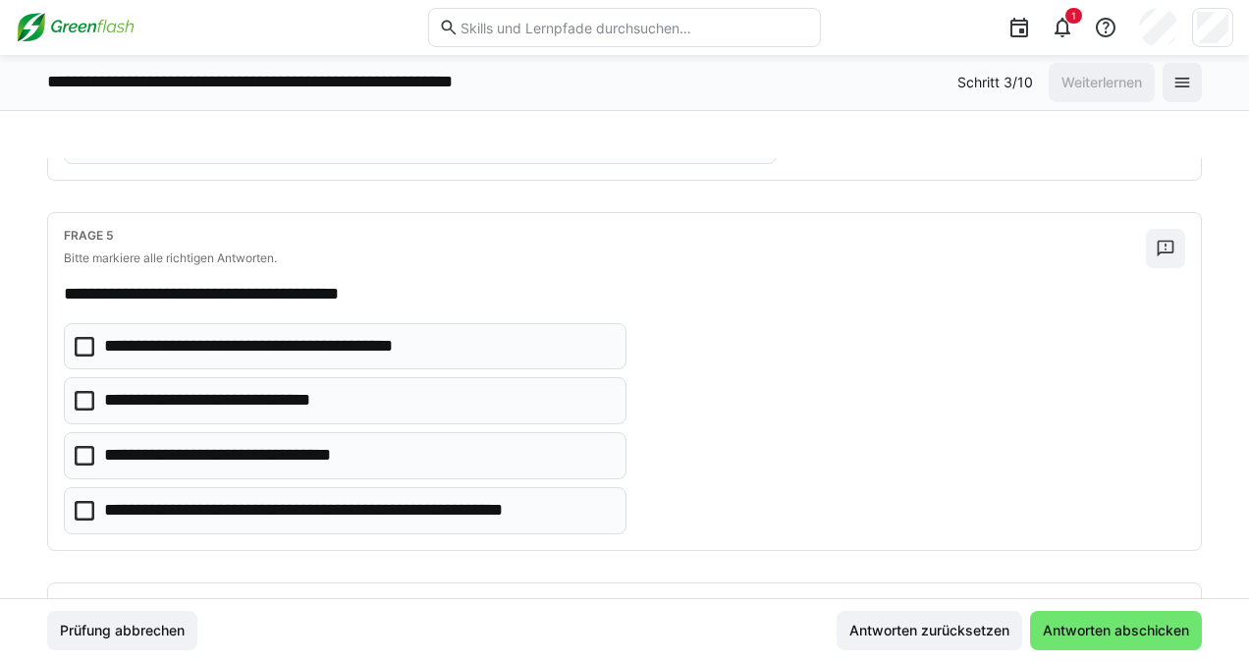
click at [92, 501] on icon at bounding box center [85, 511] width 20 height 20
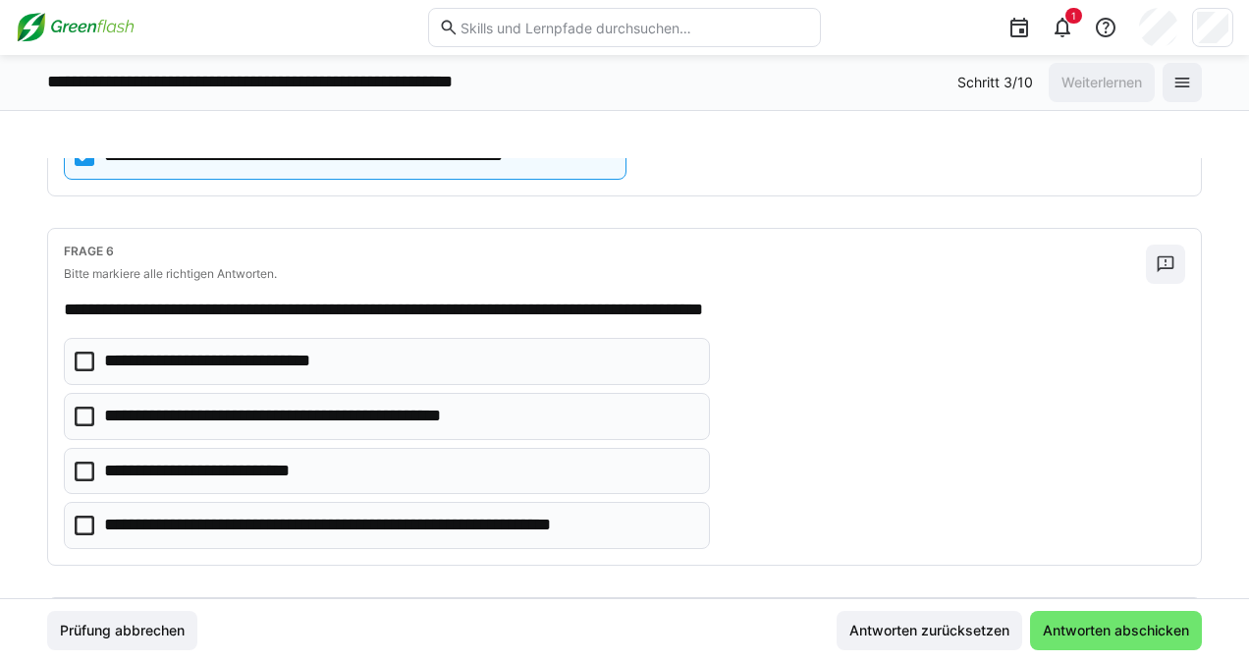
scroll to position [1902, 0]
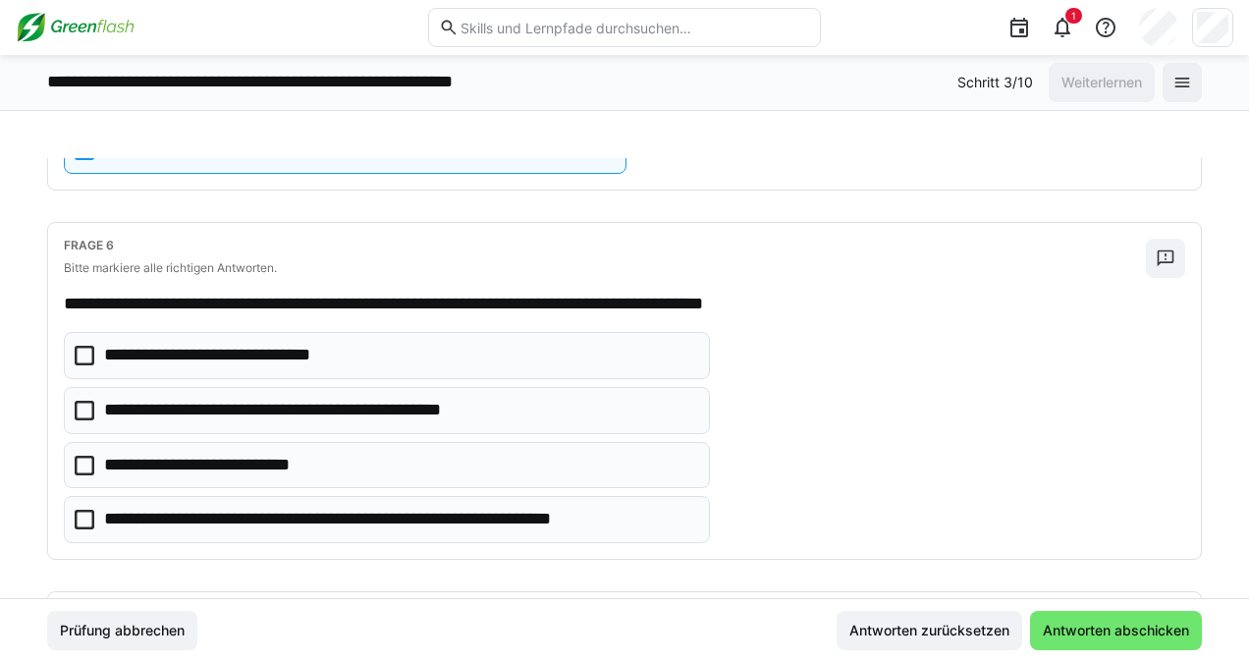
click at [83, 346] on icon at bounding box center [85, 356] width 20 height 20
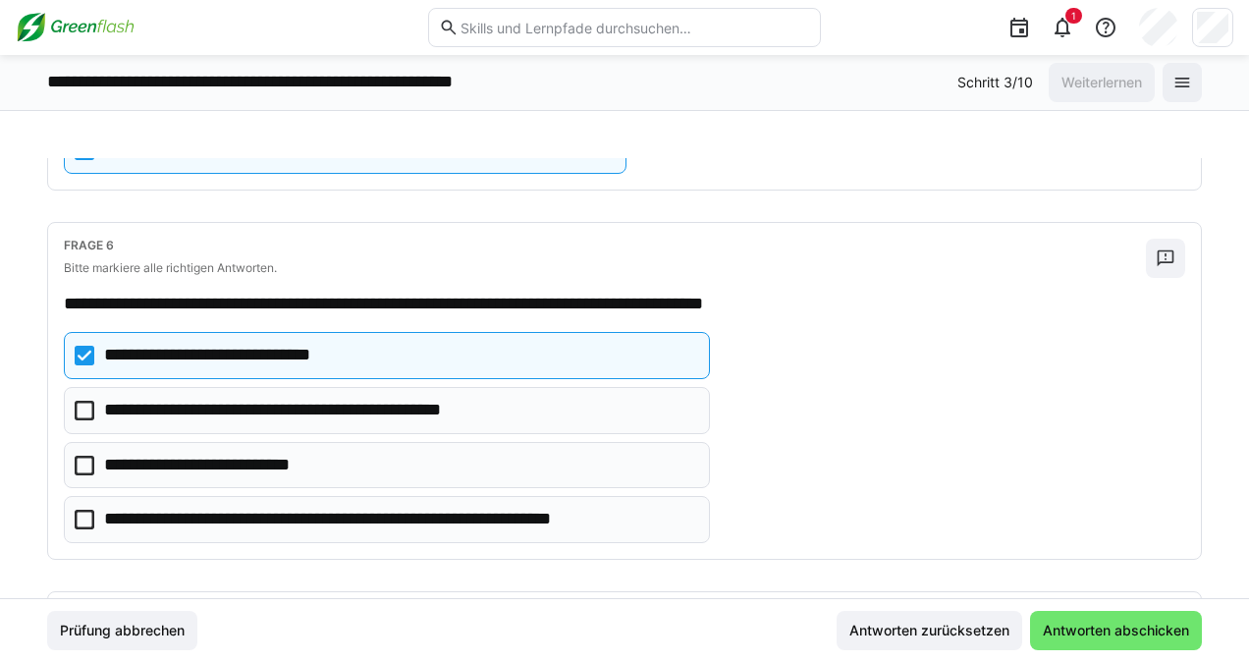
click at [79, 509] on icon at bounding box center [85, 519] width 20 height 20
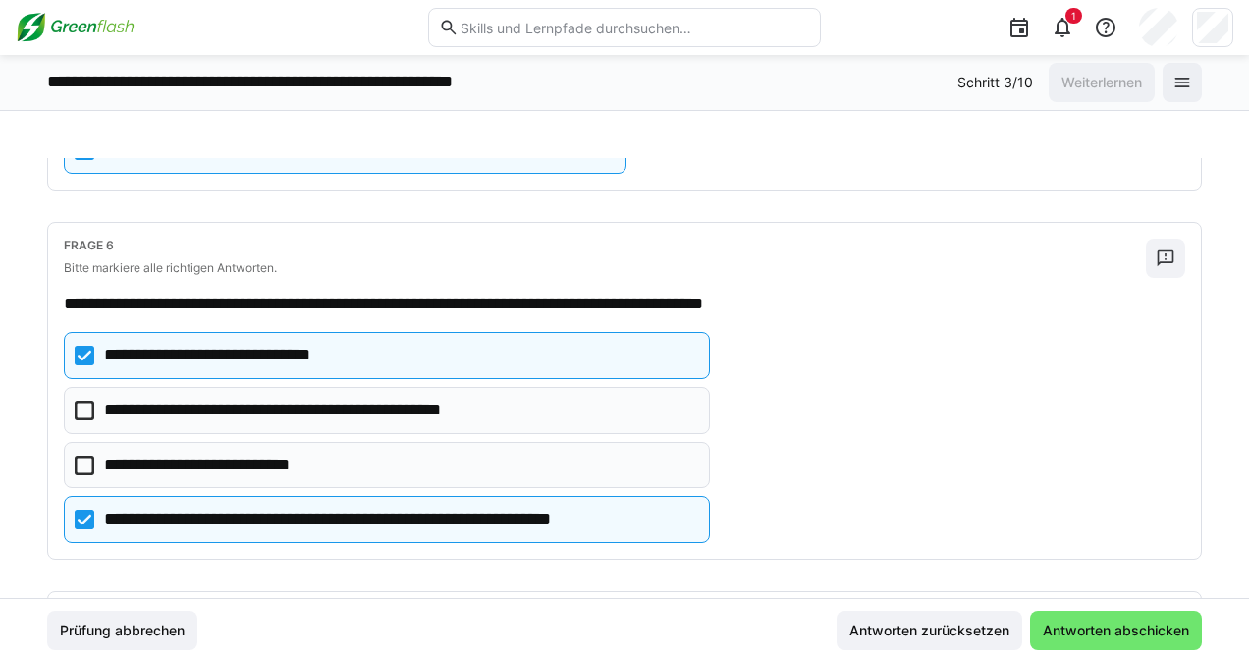
click at [82, 346] on icon at bounding box center [85, 356] width 20 height 20
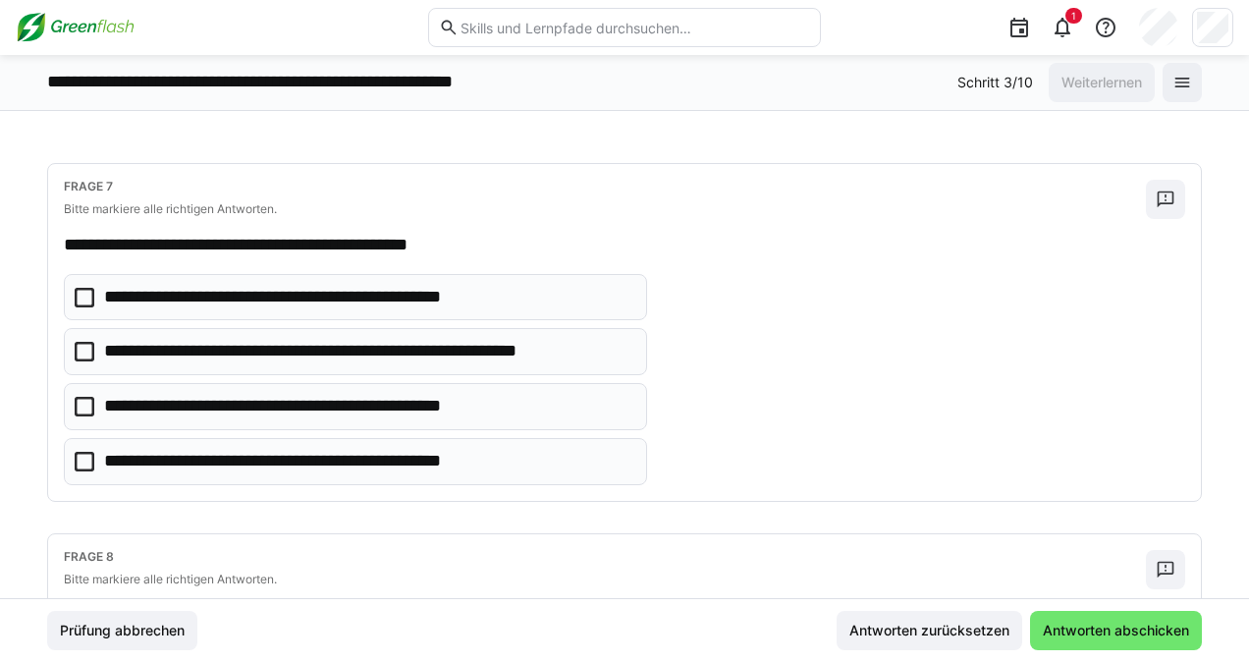
scroll to position [2302, 0]
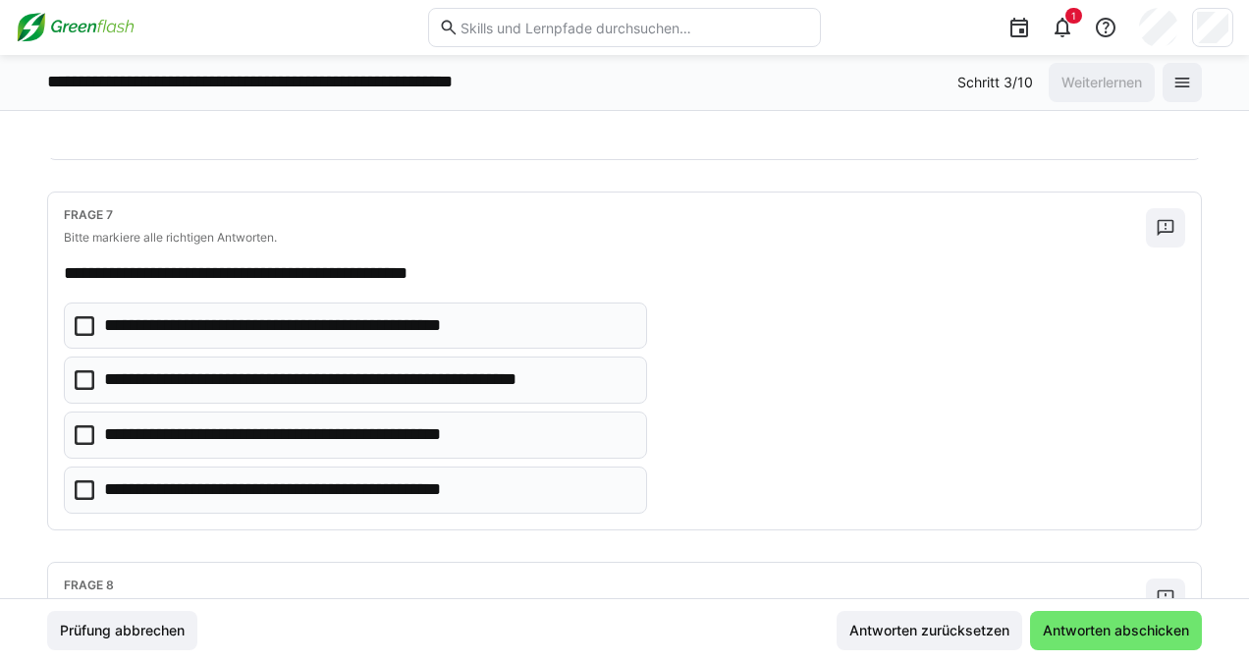
click at [86, 316] on icon at bounding box center [85, 326] width 20 height 20
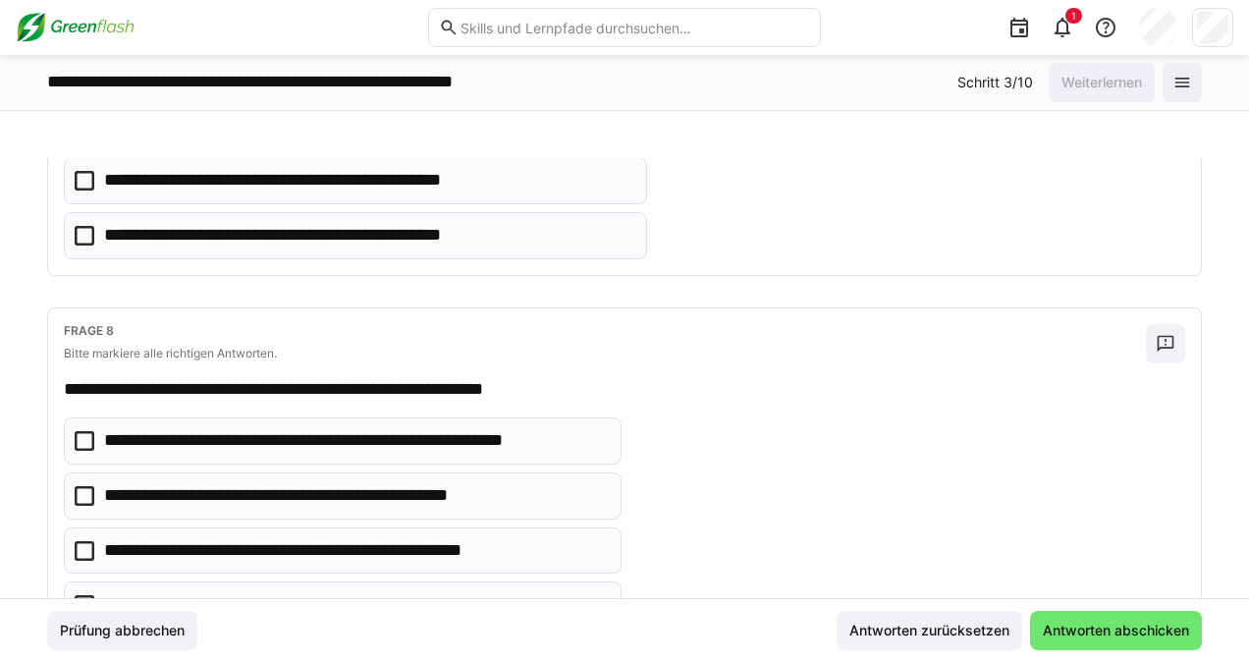
scroll to position [2578, 0]
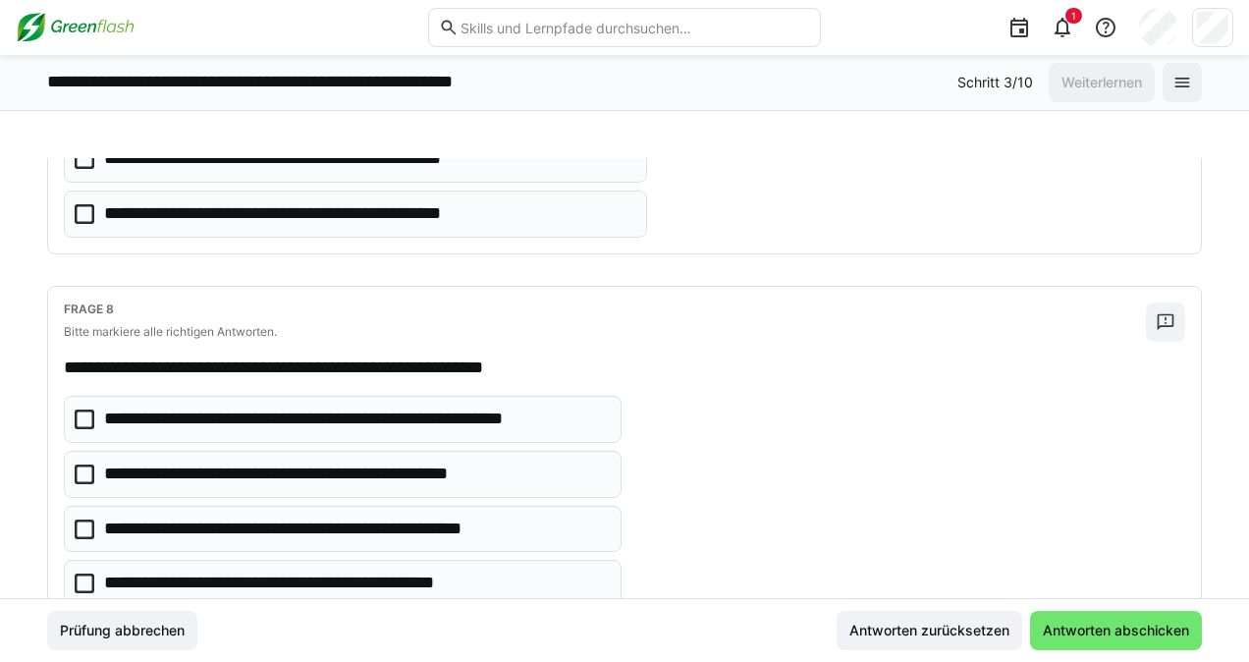
click at [85, 409] on icon at bounding box center [85, 419] width 20 height 20
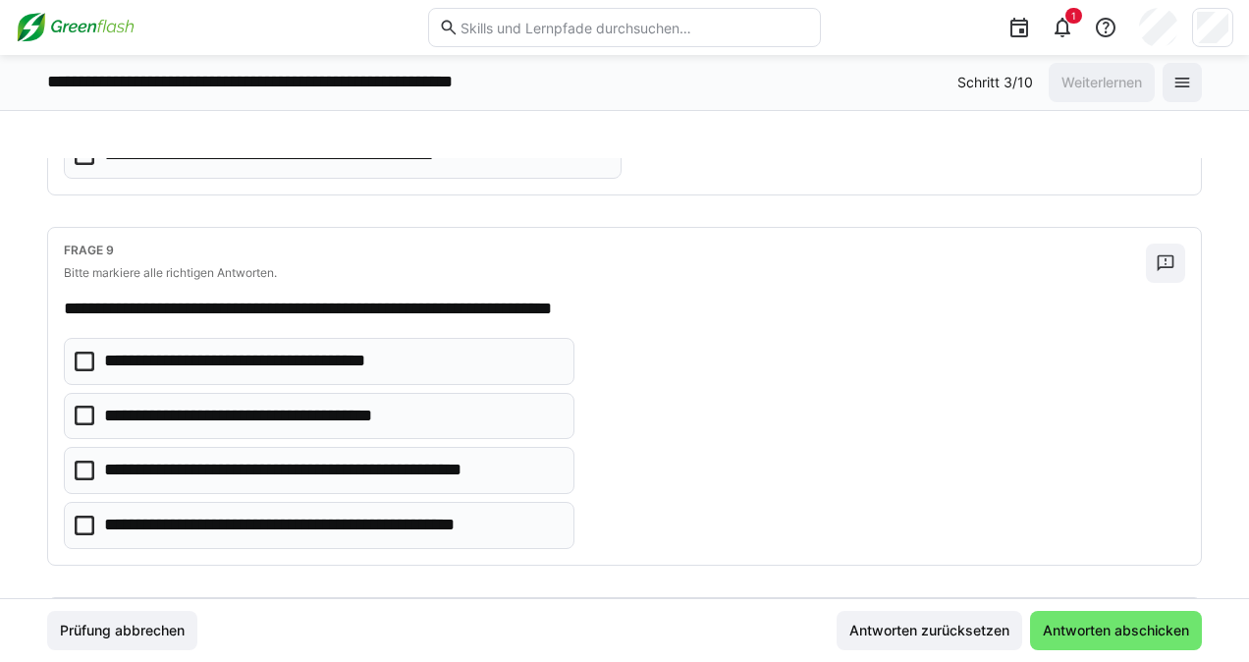
scroll to position [3012, 0]
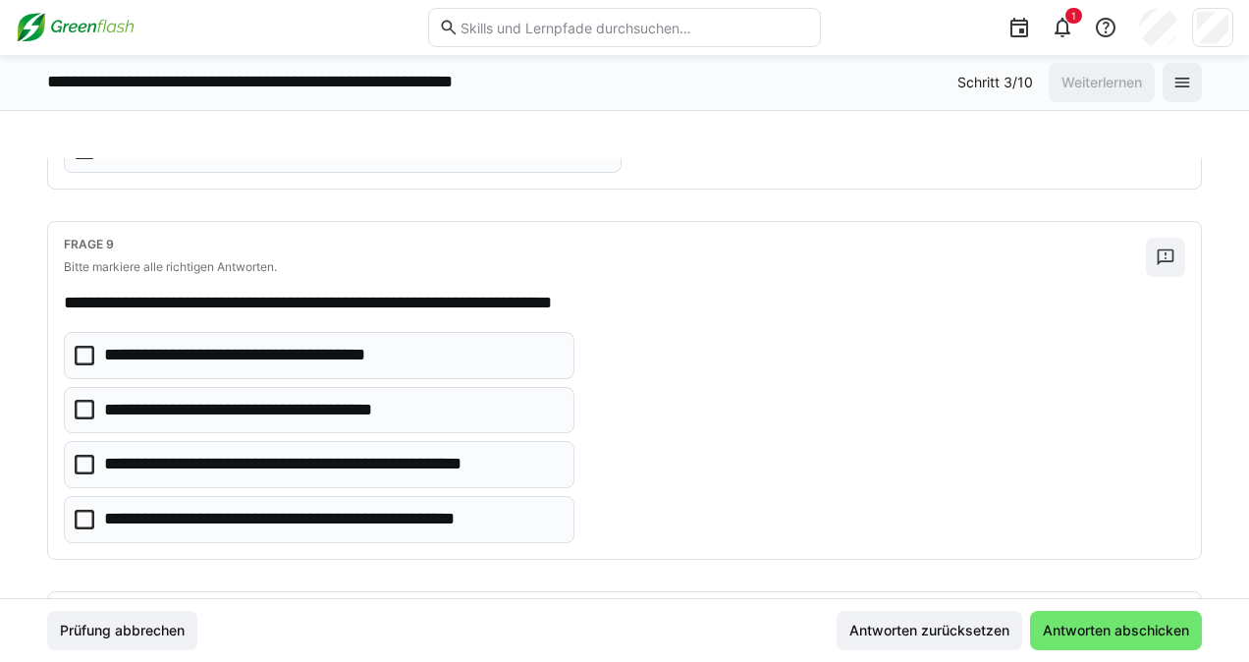
click at [84, 454] on icon at bounding box center [85, 464] width 20 height 20
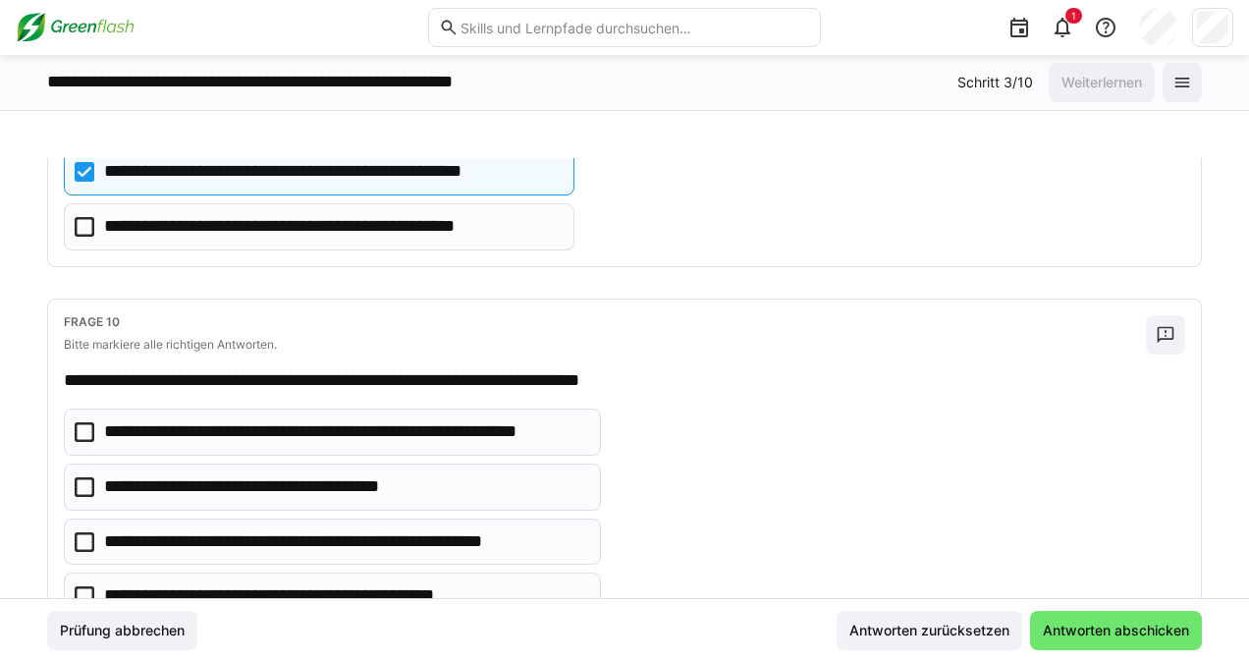
scroll to position [3355, 0]
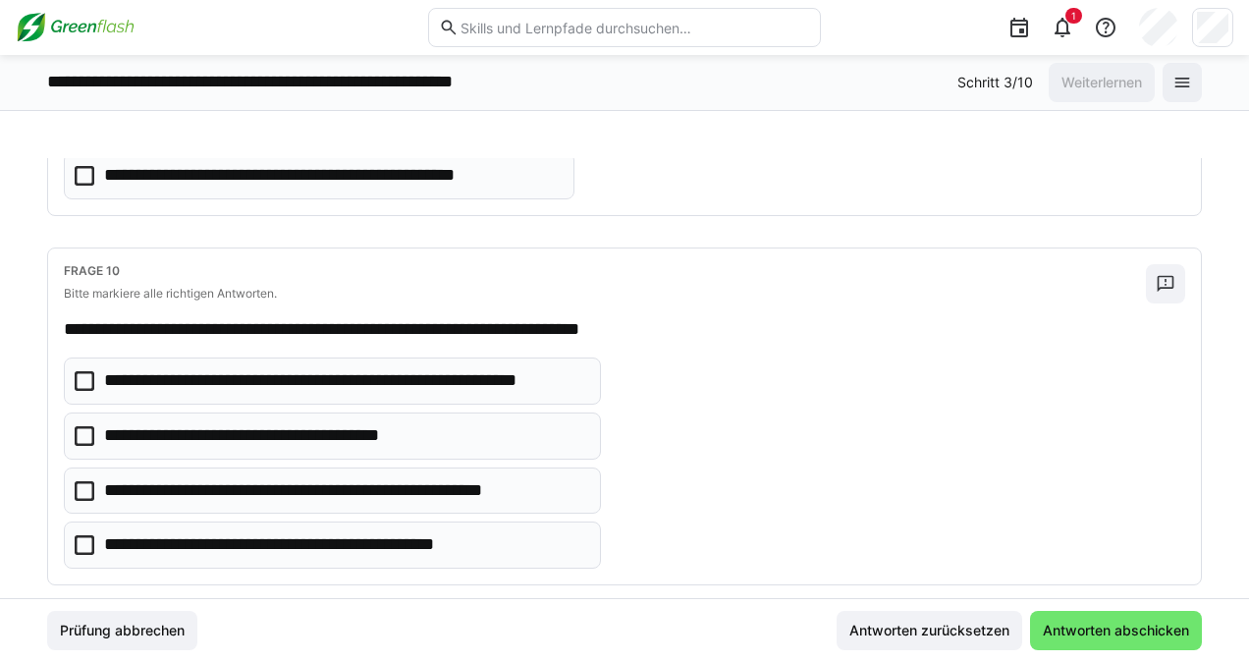
click at [83, 535] on icon at bounding box center [85, 545] width 20 height 20
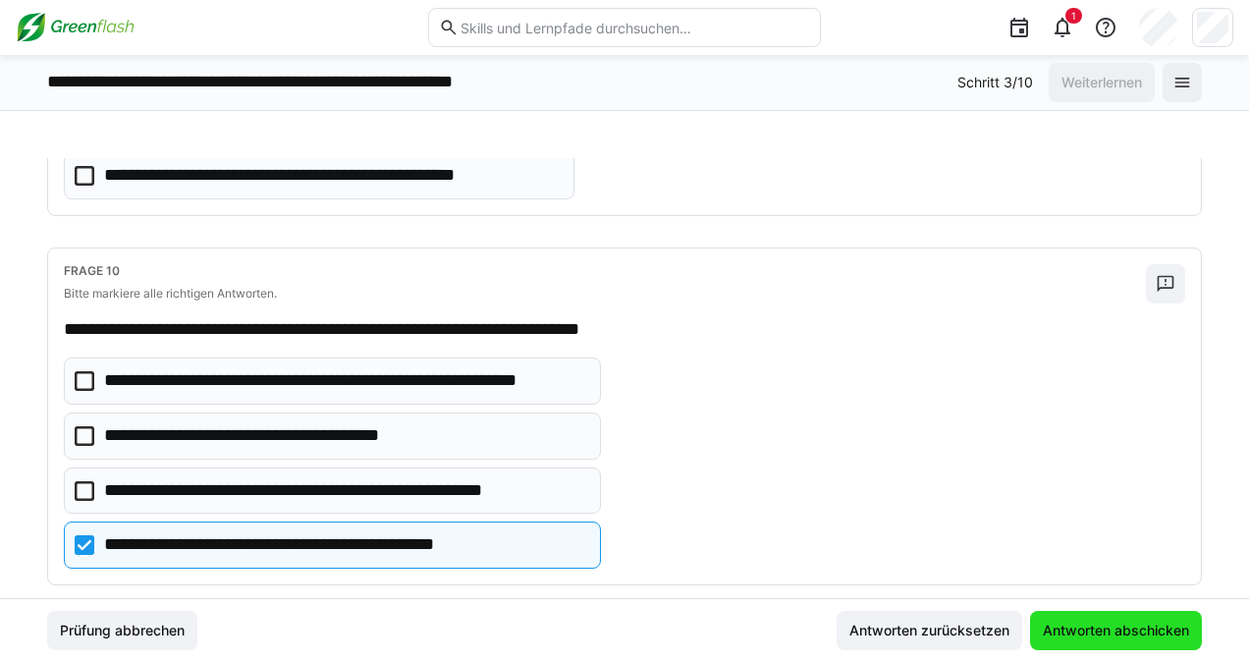
click at [1144, 625] on span "Antworten abschicken" at bounding box center [1116, 630] width 152 height 20
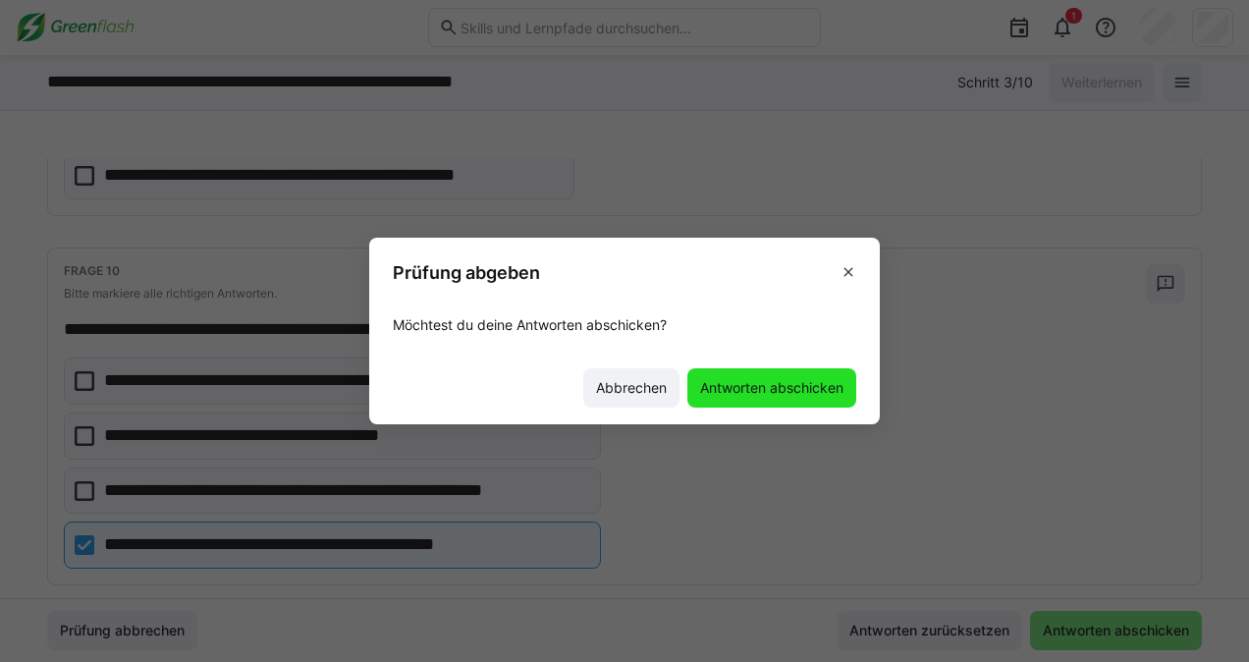
click at [787, 384] on span "Antworten abschicken" at bounding box center [771, 388] width 149 height 20
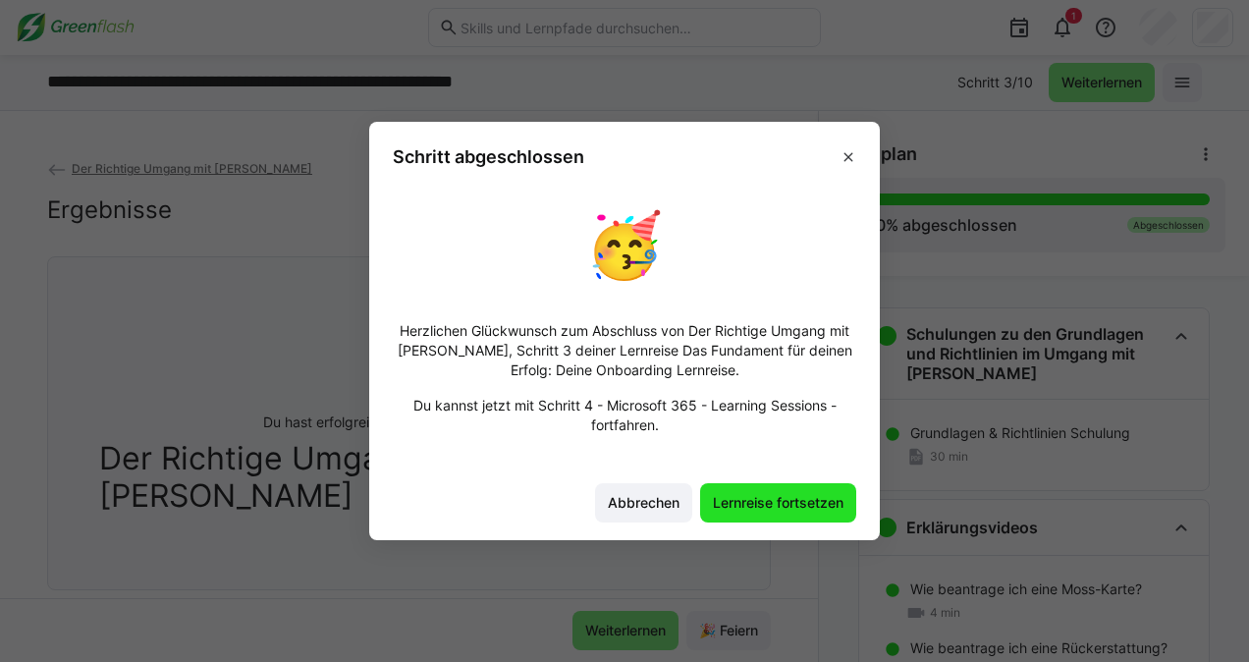
click at [742, 499] on span "Lernreise fortsetzen" at bounding box center [778, 503] width 136 height 20
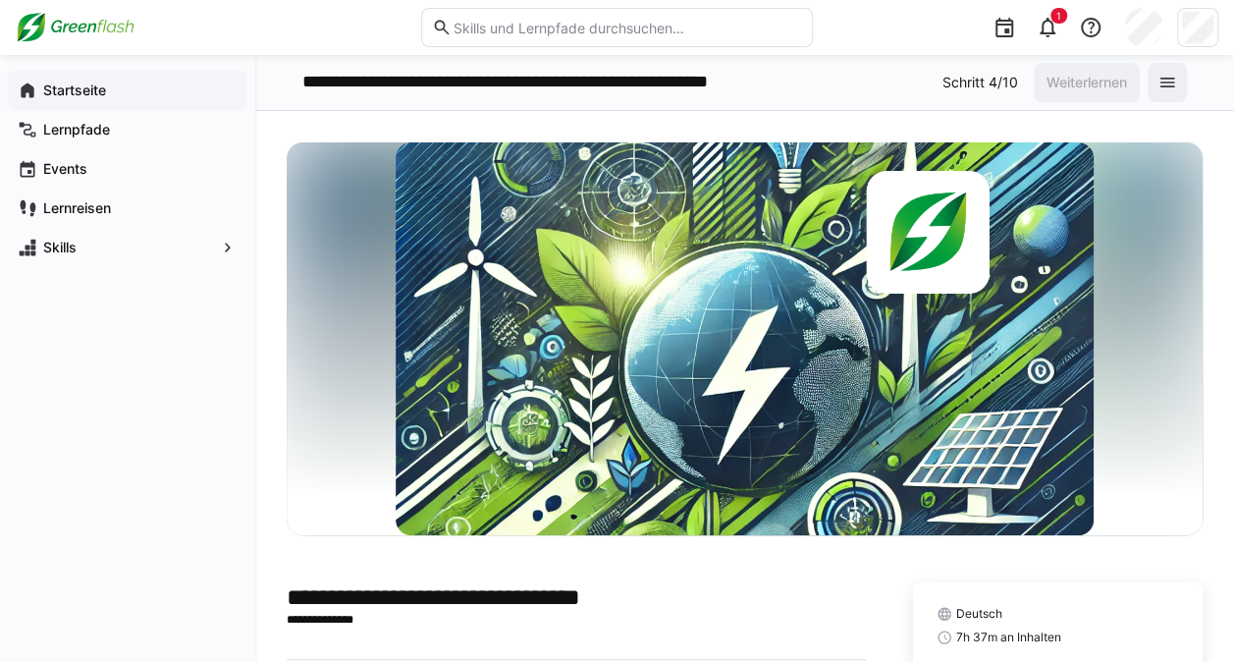
click at [0, 0] on app-navigation-label "Startseite" at bounding box center [0, 0] width 0 height 0
